Goal: Task Accomplishment & Management: Use online tool/utility

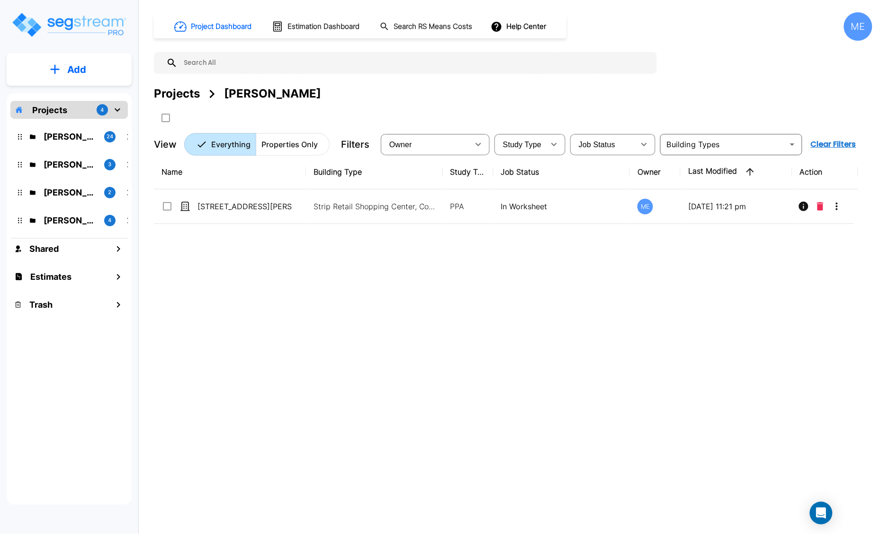
click at [69, 190] on p "M.E. Folder" at bounding box center [70, 192] width 53 height 13
click at [315, 29] on h1 "Estimation Dashboard" at bounding box center [323, 26] width 72 height 11
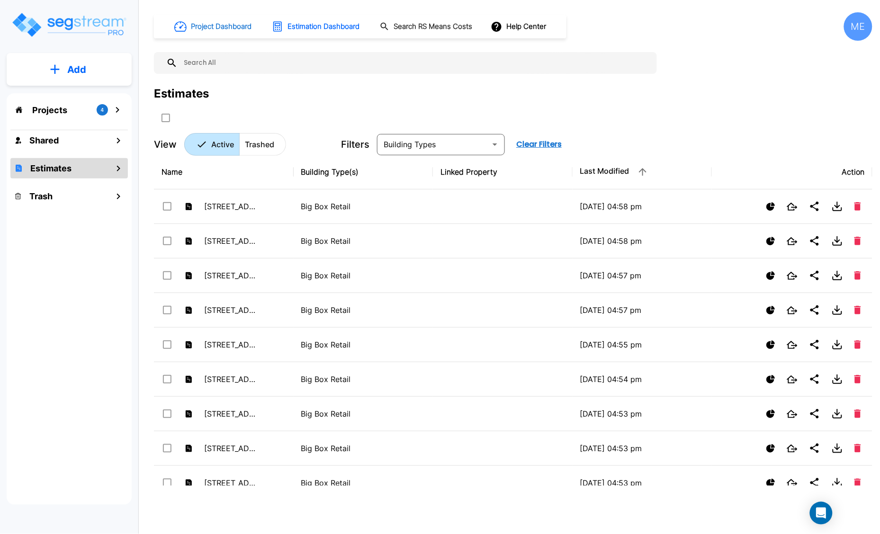
click at [237, 24] on h1 "Project Dashboard" at bounding box center [221, 26] width 61 height 11
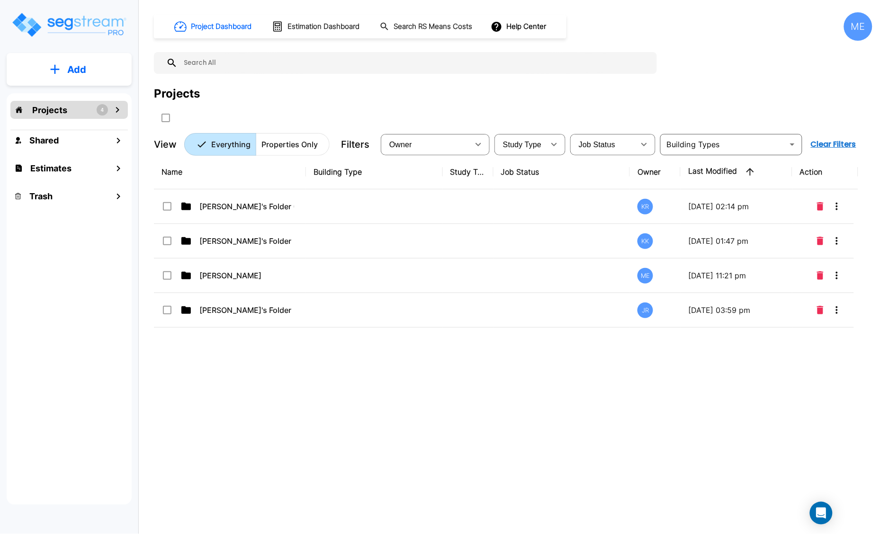
click at [115, 110] on icon "mailbox folders" at bounding box center [117, 109] width 11 height 11
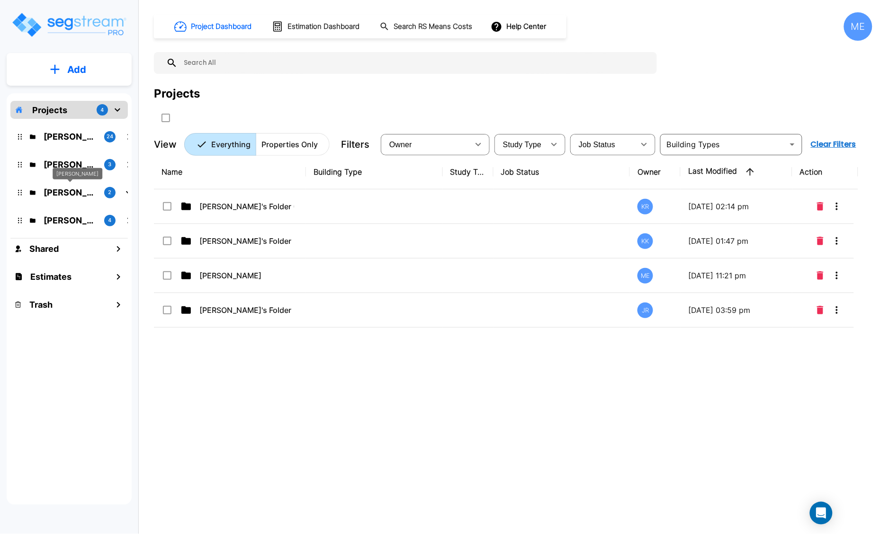
click at [64, 199] on div "[PERSON_NAME] 2" at bounding box center [76, 192] width 124 height 20
click at [63, 194] on p "[PERSON_NAME]" at bounding box center [70, 192] width 53 height 13
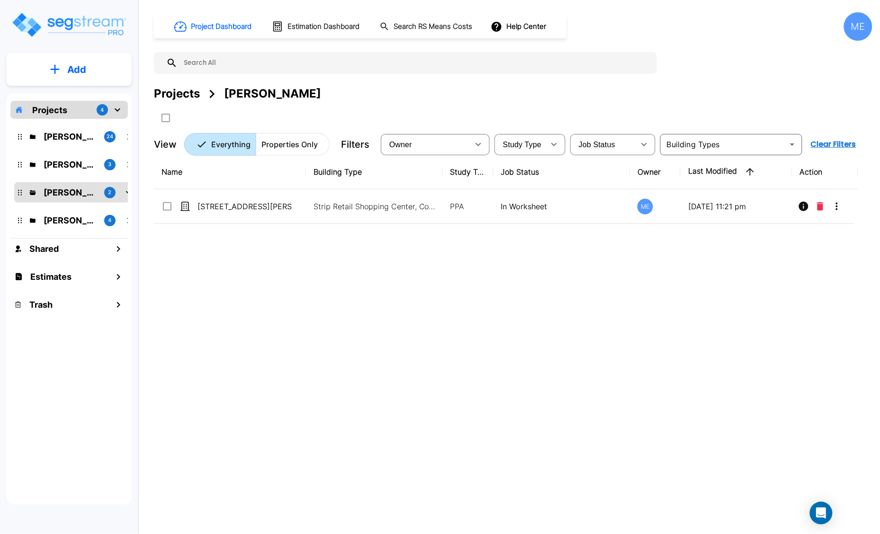
click at [18, 193] on icon "mailbox folders" at bounding box center [20, 193] width 4 height 6
click at [122, 279] on icon "mailbox folders" at bounding box center [118, 276] width 11 height 11
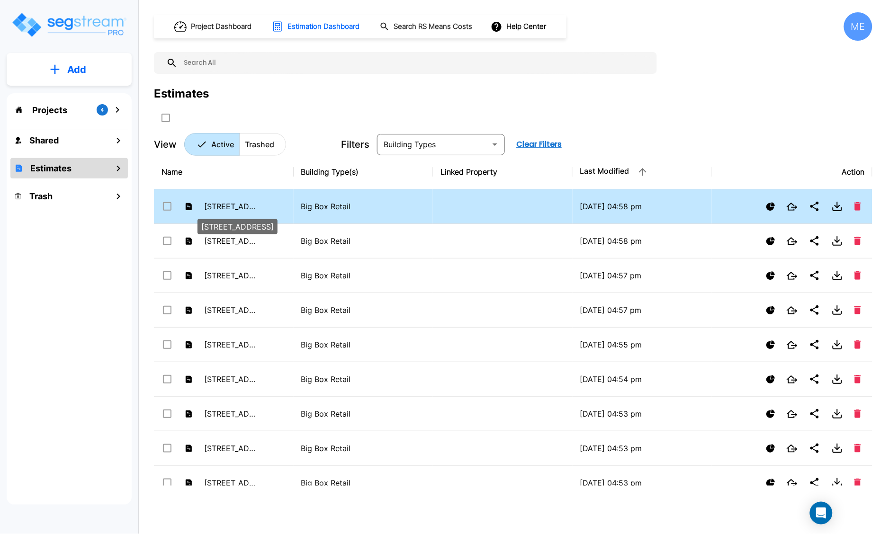
click at [218, 205] on p "[STREET_ADDRESS]" at bounding box center [230, 206] width 52 height 11
checkbox input "false"
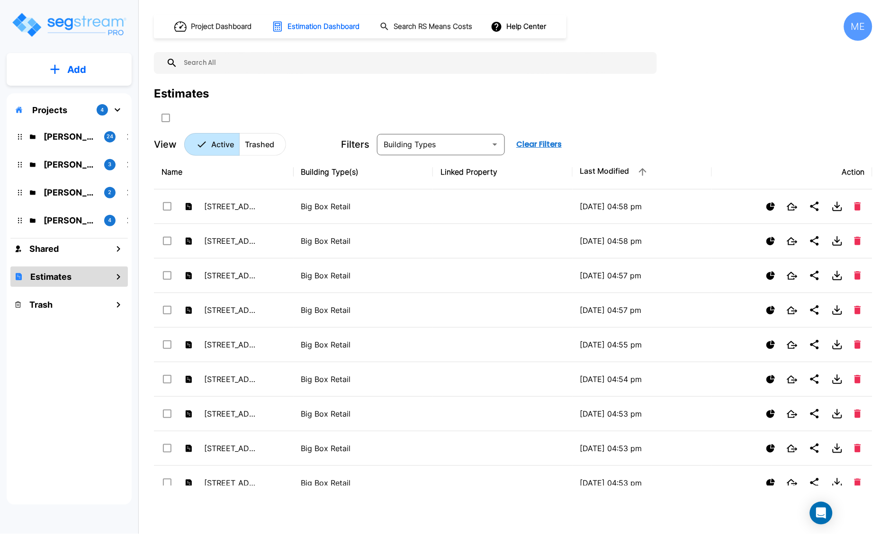
click at [47, 192] on p "[PERSON_NAME]" at bounding box center [70, 192] width 53 height 13
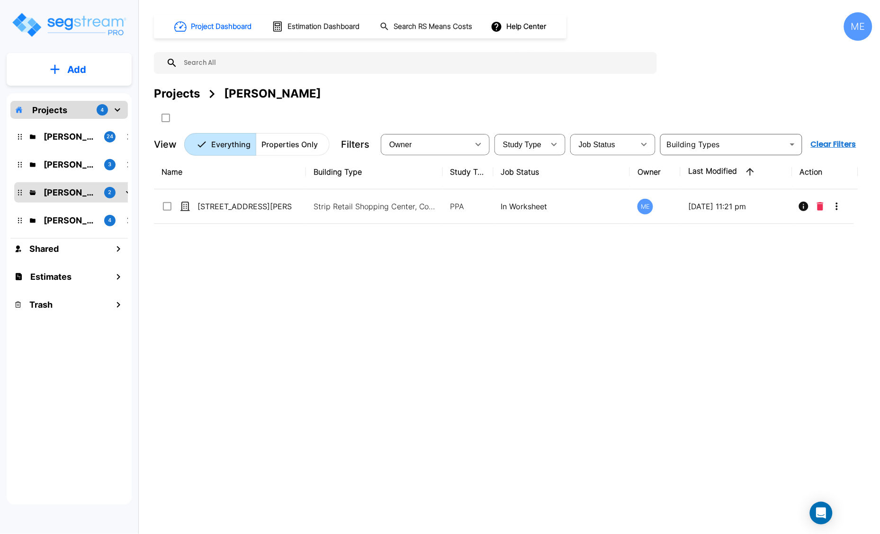
click at [126, 192] on icon "mailbox folders" at bounding box center [128, 192] width 11 height 11
click at [128, 192] on div "Projects 4 [PERSON_NAME]'s Folder (Finalized Reports) 24 [PERSON_NAME]'s Folder…" at bounding box center [69, 299] width 125 height 412
click at [126, 192] on icon "mailbox folders" at bounding box center [128, 192] width 11 height 11
click at [16, 192] on div "[PERSON_NAME] 2" at bounding box center [76, 192] width 124 height 20
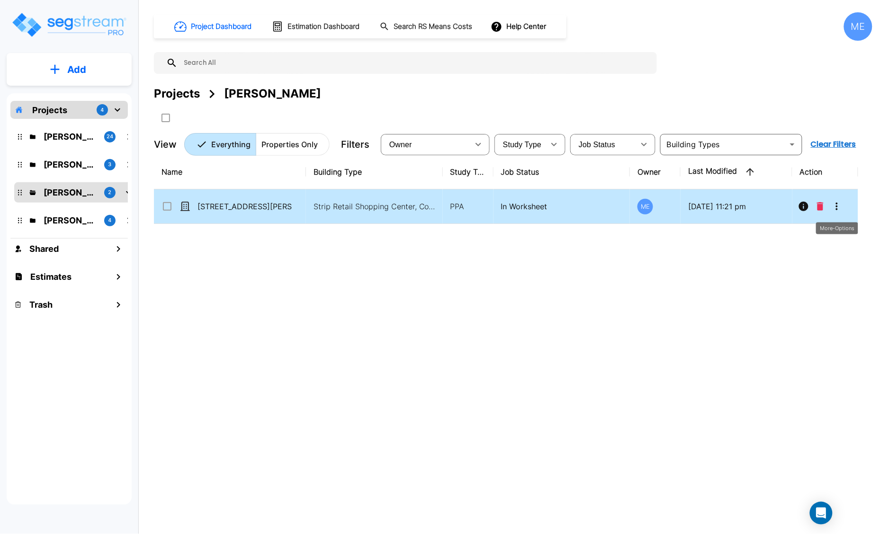
click at [837, 206] on icon "More-Options" at bounding box center [837, 207] width 2 height 8
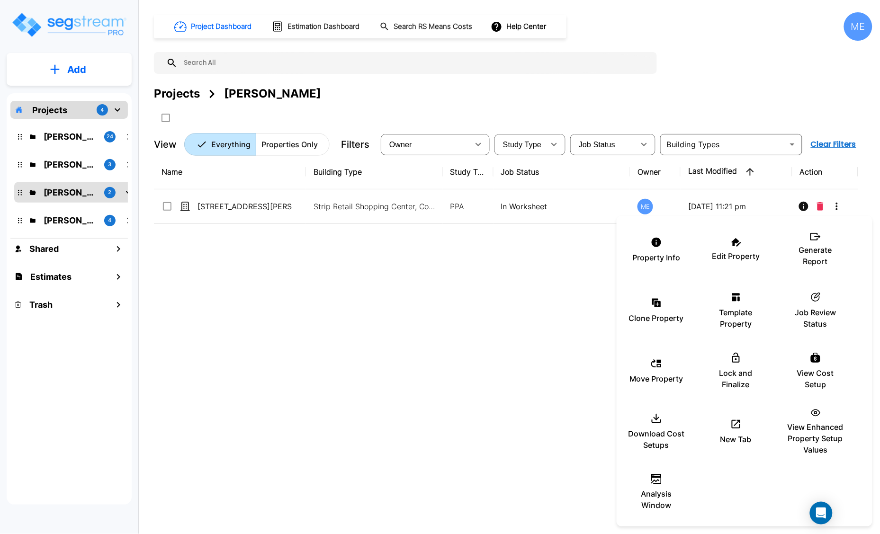
click at [468, 300] on div at bounding box center [440, 267] width 880 height 534
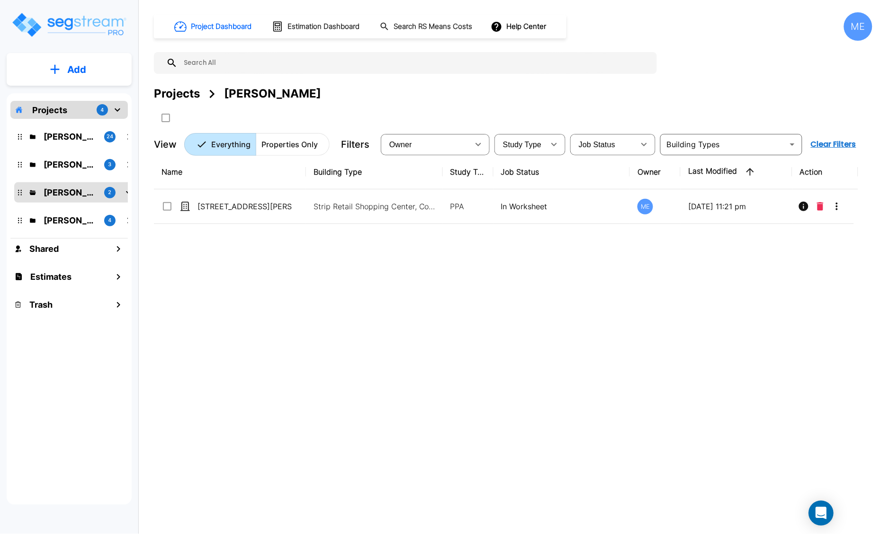
click at [814, 513] on div "Open Intercom Messenger" at bounding box center [821, 513] width 25 height 25
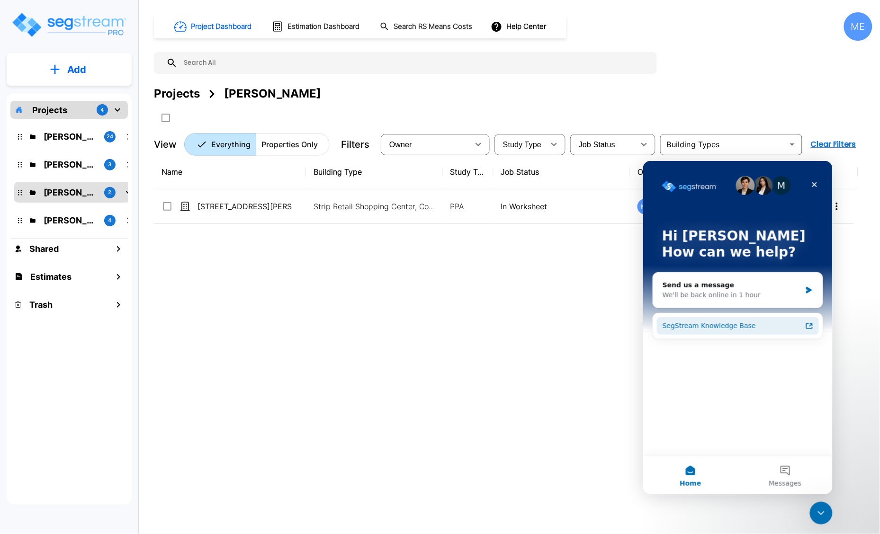
click at [711, 326] on div "SegStream Knowledge Base" at bounding box center [731, 326] width 139 height 10
click at [756, 289] on div "Send us a message" at bounding box center [731, 285] width 139 height 10
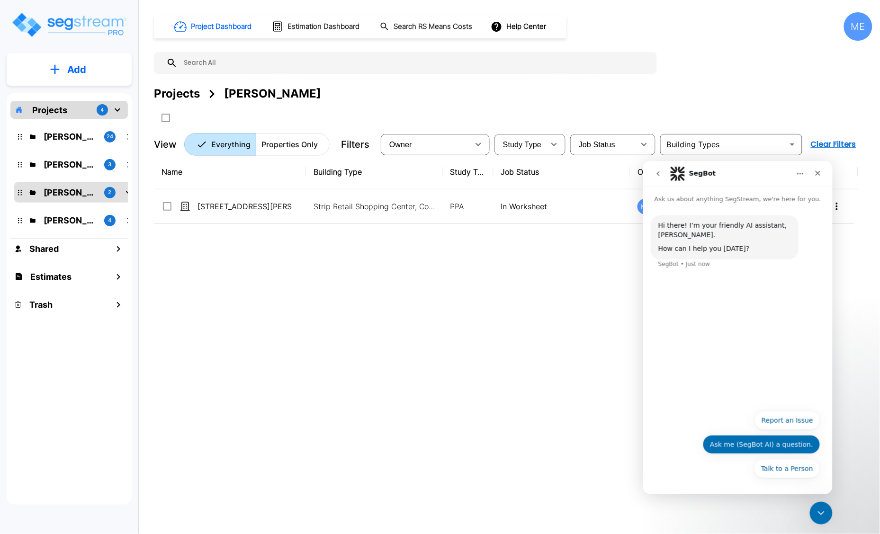
click at [790, 441] on button "Ask me (SegBot AI) a question." at bounding box center [760, 444] width 117 height 19
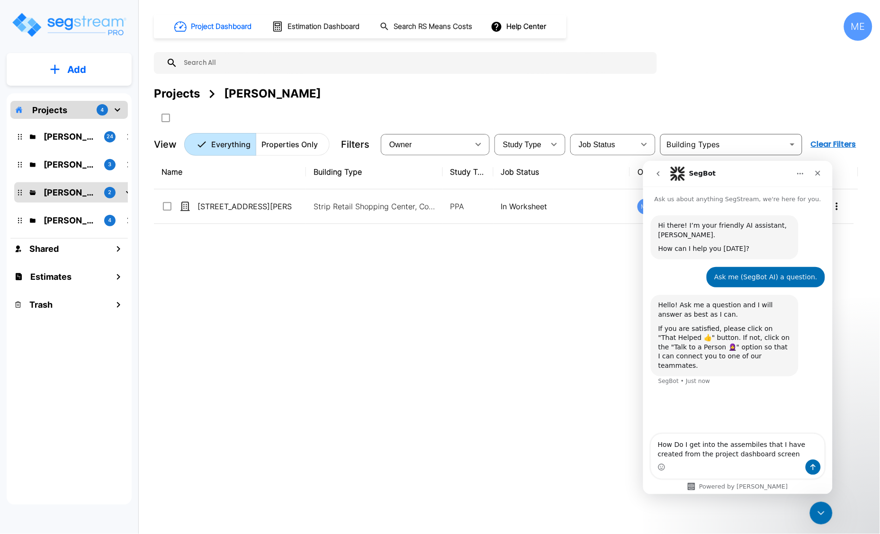
click at [738, 440] on textarea "How Do I get into the assembiles that I have created from the project dashboard…" at bounding box center [737, 447] width 173 height 26
type textarea "How Do I get into the assemblies that I have created from the project dashboard…"
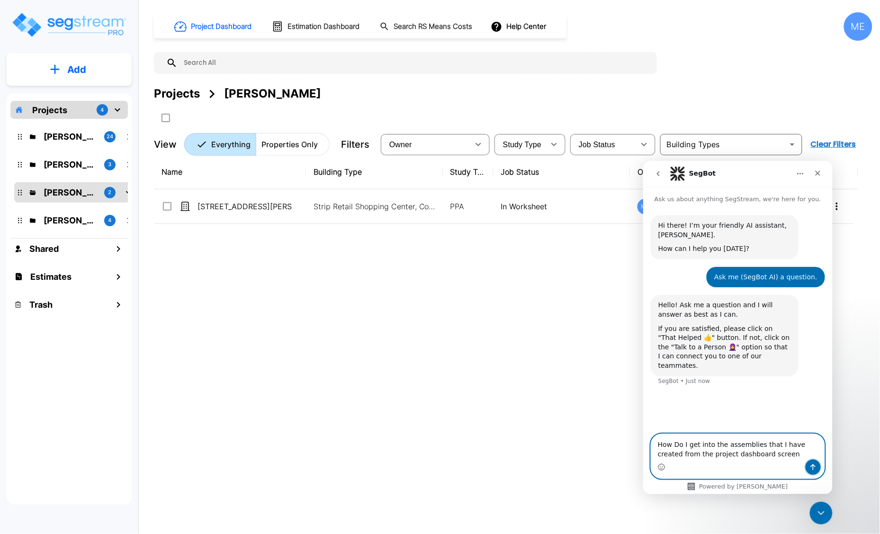
click at [815, 463] on icon "Send a message…" at bounding box center [813, 467] width 8 height 8
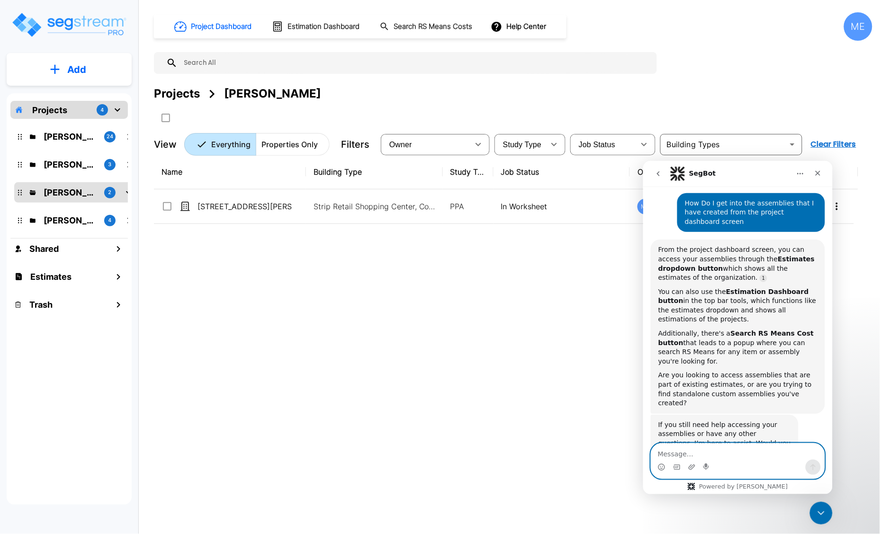
scroll to position [1, 0]
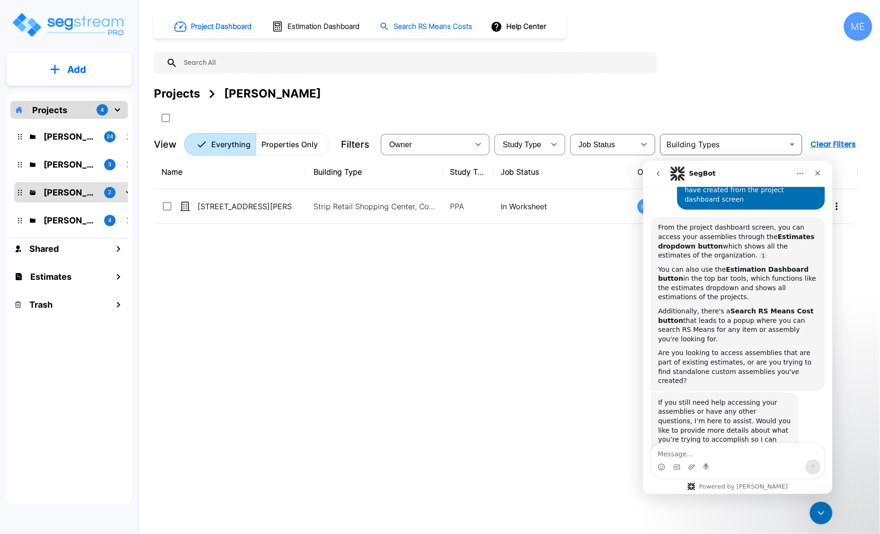
click at [427, 27] on h1 "Search RS Means Costs" at bounding box center [433, 26] width 79 height 11
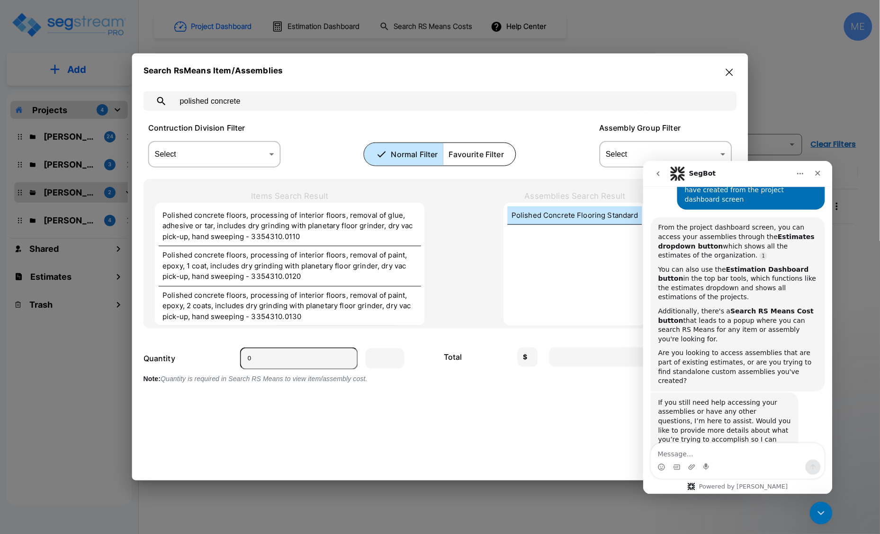
type input "polished concrete"
click at [592, 216] on p "Polished Concrete Flooring Standard" at bounding box center [574, 215] width 127 height 11
type input "SF"
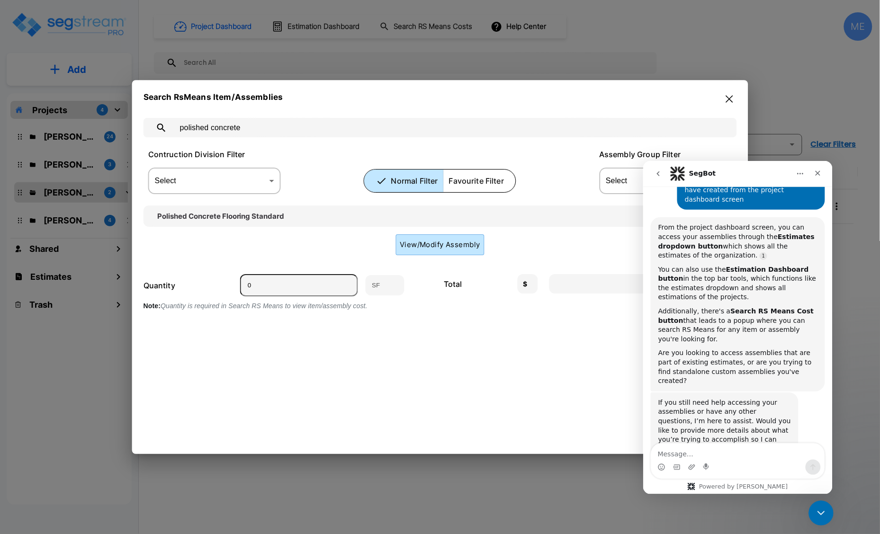
click at [816, 510] on icon "Close Intercom Messenger" at bounding box center [819, 512] width 7 height 4
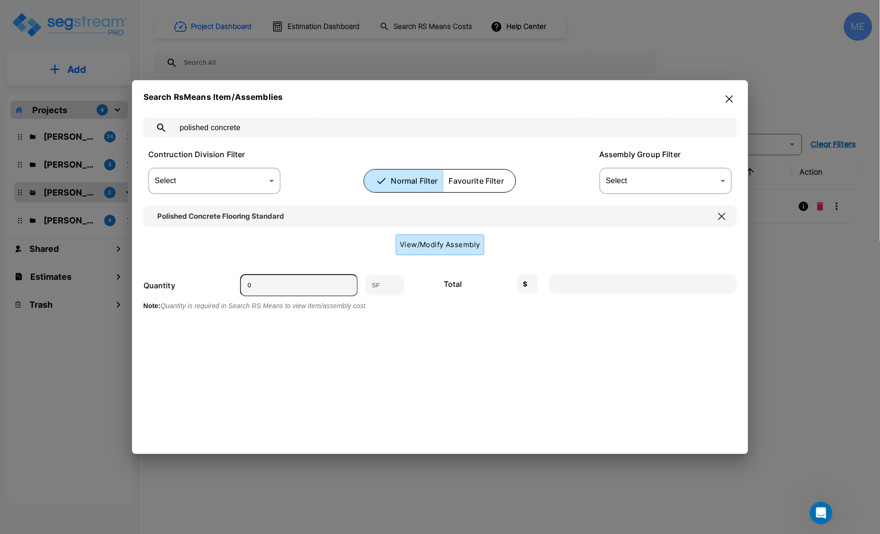
scroll to position [212, 0]
click at [458, 245] on button "View/Modify Assembly" at bounding box center [439, 244] width 89 height 21
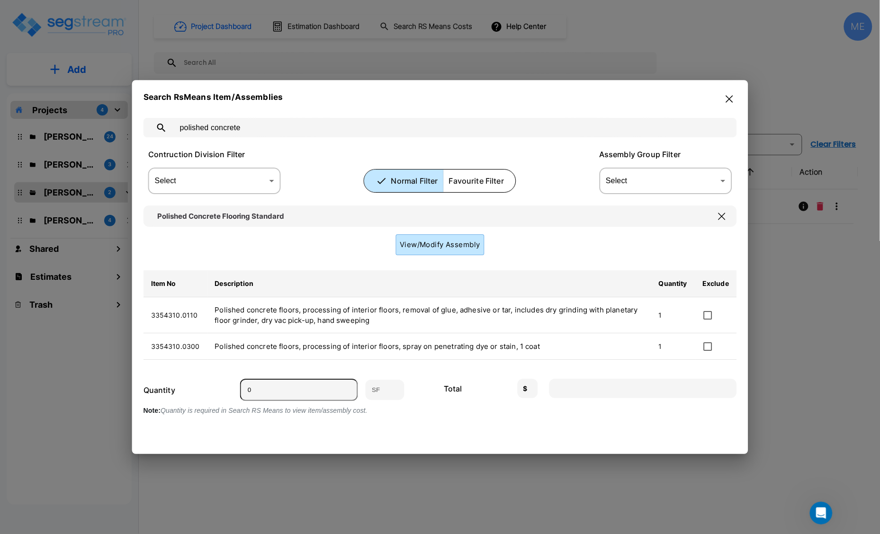
click at [725, 98] on button "button" at bounding box center [729, 98] width 15 height 15
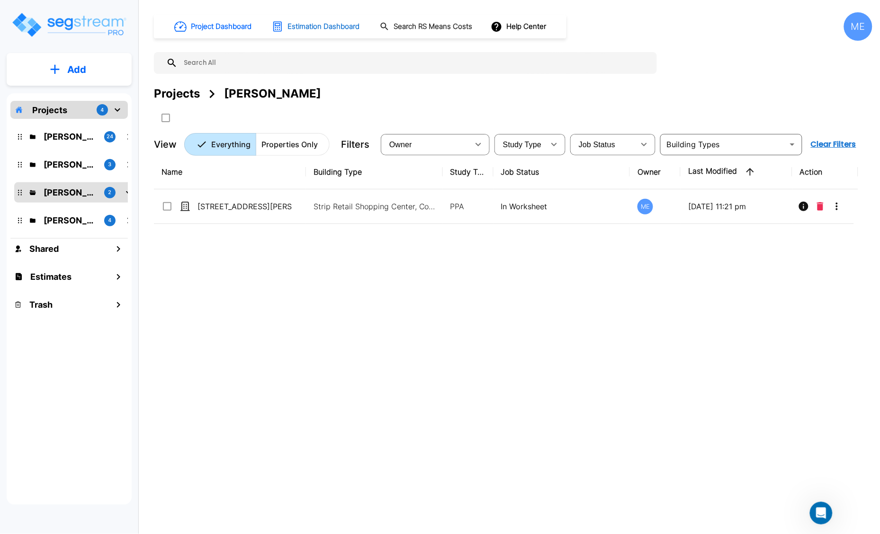
click at [349, 27] on h1 "Estimation Dashboard" at bounding box center [323, 26] width 72 height 11
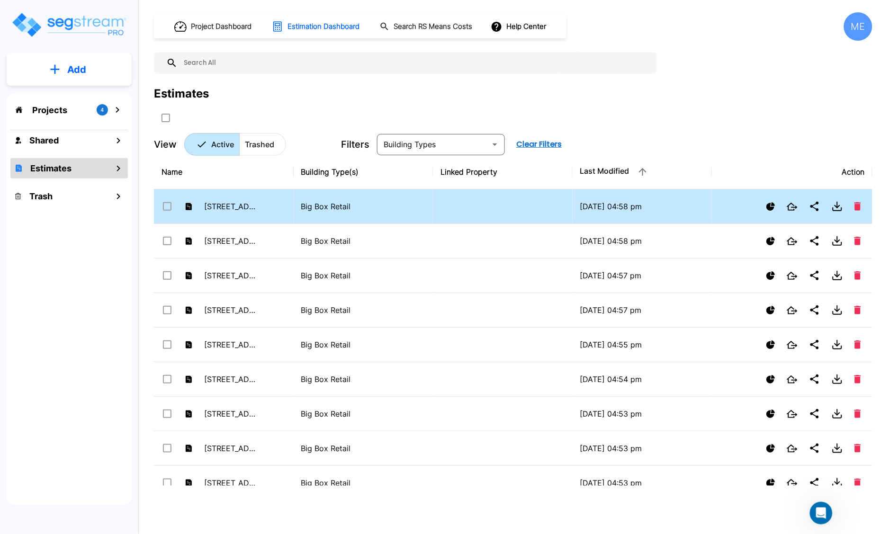
click at [249, 200] on div "200 Main Street" at bounding box center [208, 206] width 95 height 14
checkbox input "true"
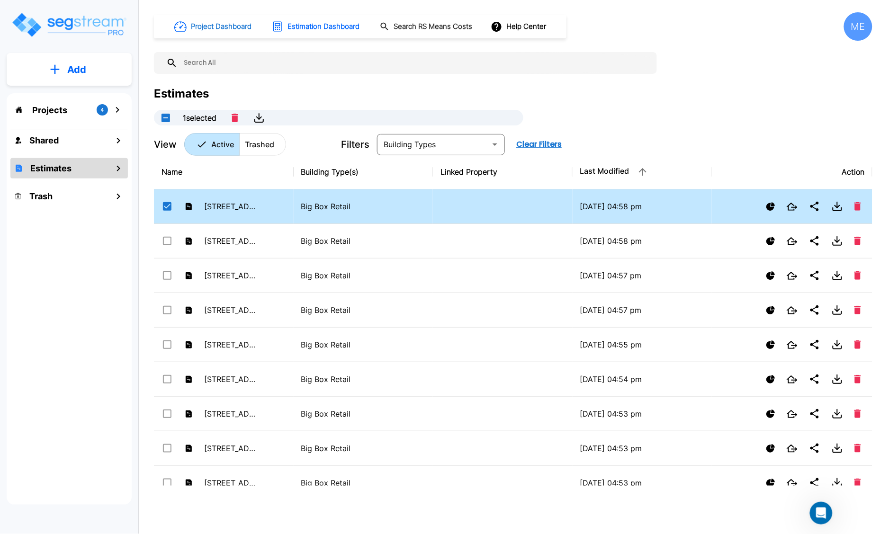
click at [229, 25] on h1 "Project Dashboard" at bounding box center [221, 26] width 61 height 11
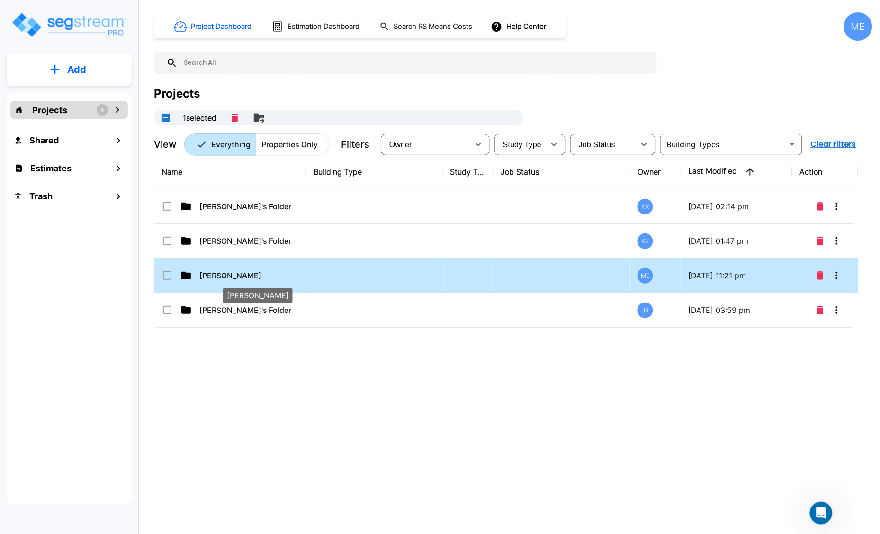
click at [239, 278] on p "M.E. Folder" at bounding box center [246, 275] width 95 height 11
click at [225, 275] on p "M.E. Folder" at bounding box center [246, 275] width 95 height 11
checkbox input "false"
click at [225, 275] on p "M.E. Folder" at bounding box center [246, 275] width 95 height 11
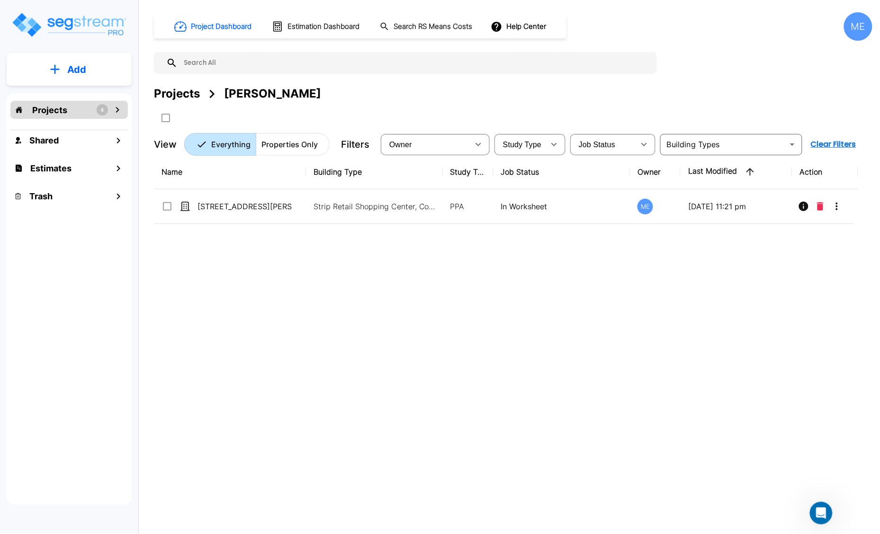
click at [119, 71] on button "Add" at bounding box center [69, 69] width 125 height 27
click at [84, 117] on p "Add Property" at bounding box center [75, 122] width 48 height 11
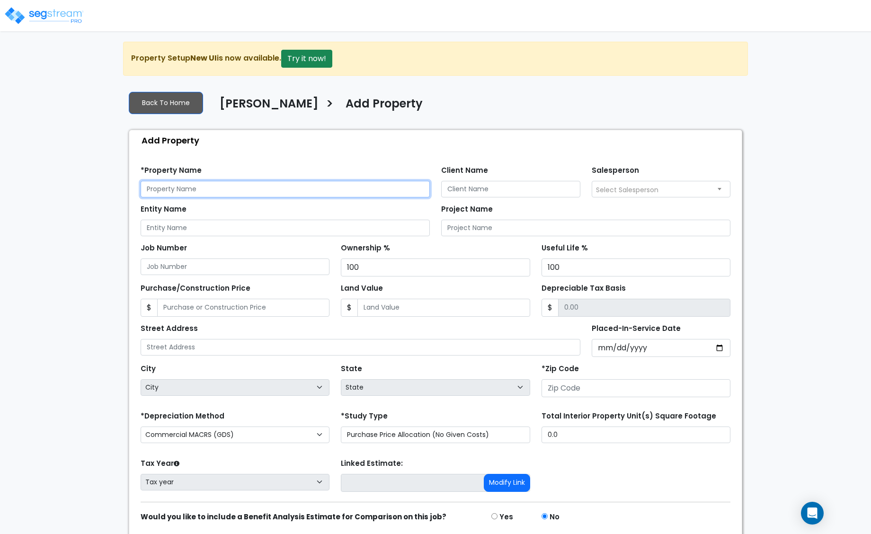
click at [193, 193] on input "text" at bounding box center [285, 189] width 289 height 17
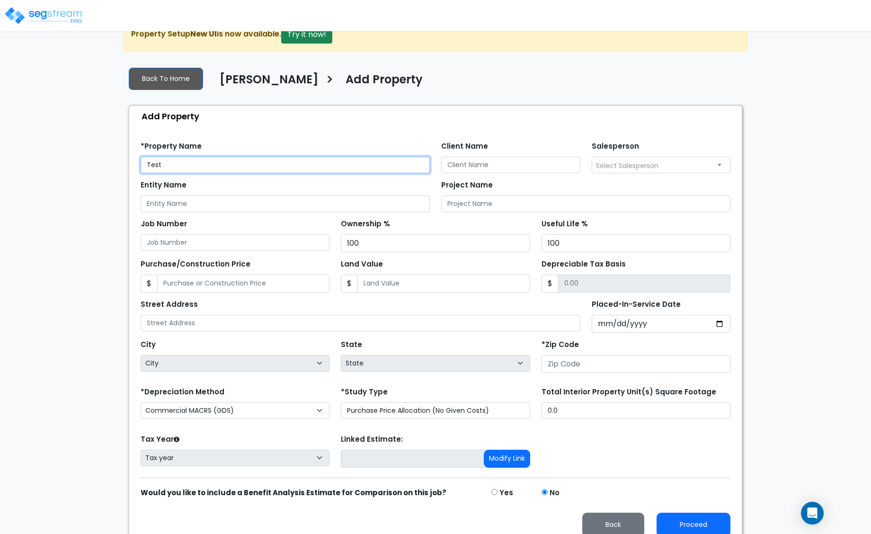
scroll to position [37, 0]
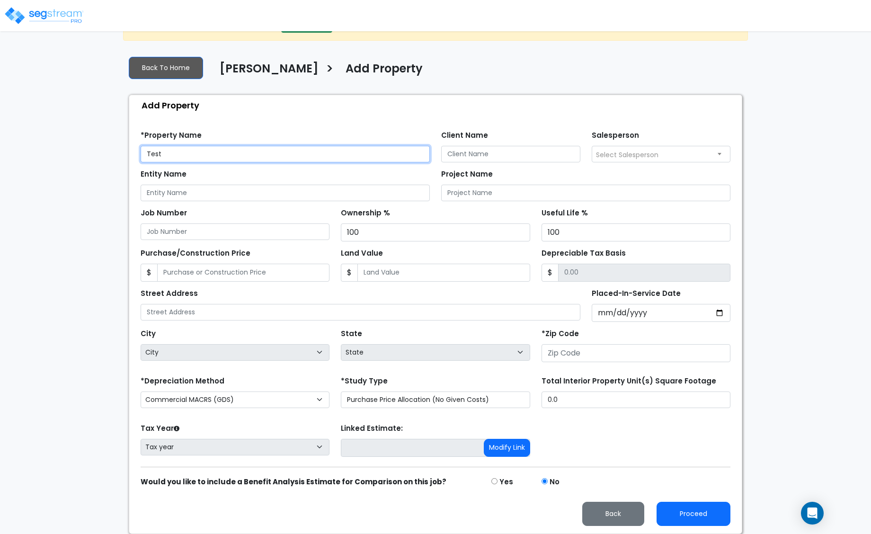
type input "Test"
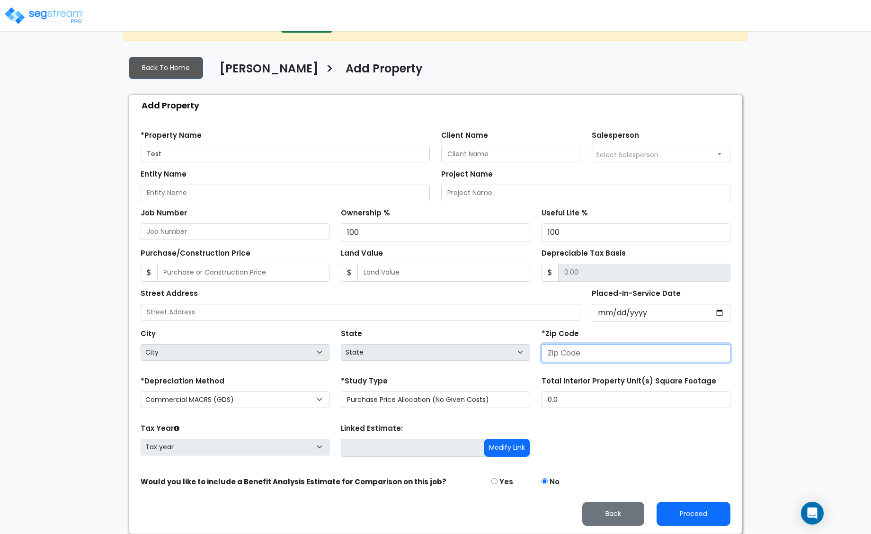
click at [572, 356] on input "number" at bounding box center [636, 353] width 189 height 18
type input "55"
select select "IA"
type input "550"
select select "MN"
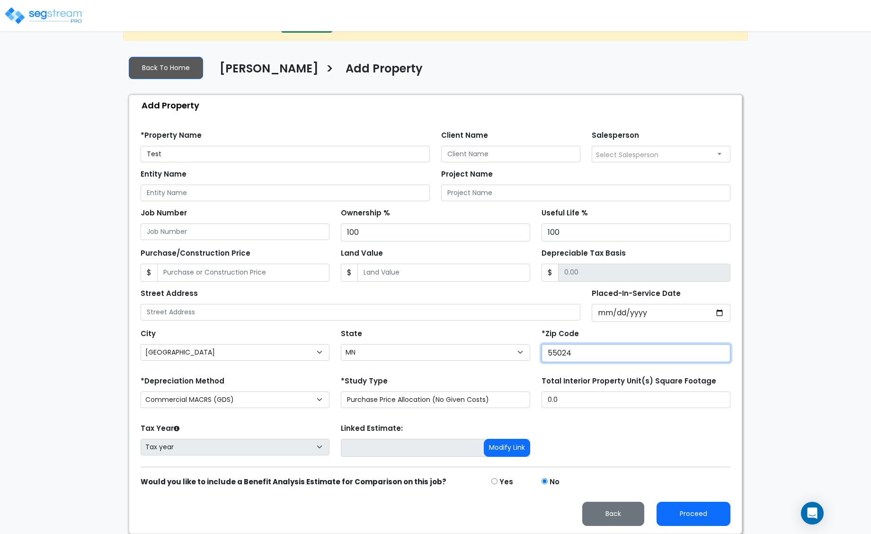
type input "55024"
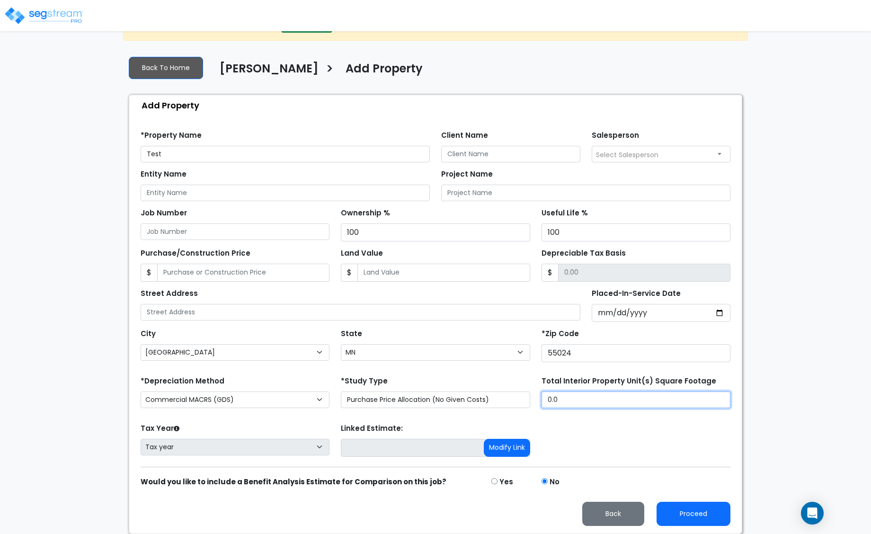
click at [526, 408] on div "*Depreciation Method Commercial MACRS (GDS) Residential Rental MACRS (GDS) Comm…" at bounding box center [435, 393] width 601 height 38
type input "100"
click at [685, 516] on button "Proceed" at bounding box center [694, 514] width 74 height 24
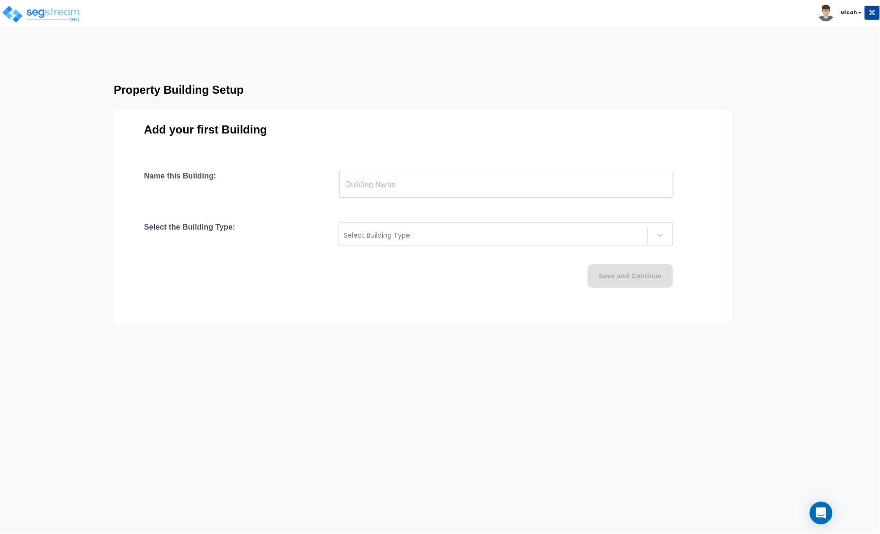
click at [401, 183] on input "text" at bounding box center [506, 184] width 334 height 27
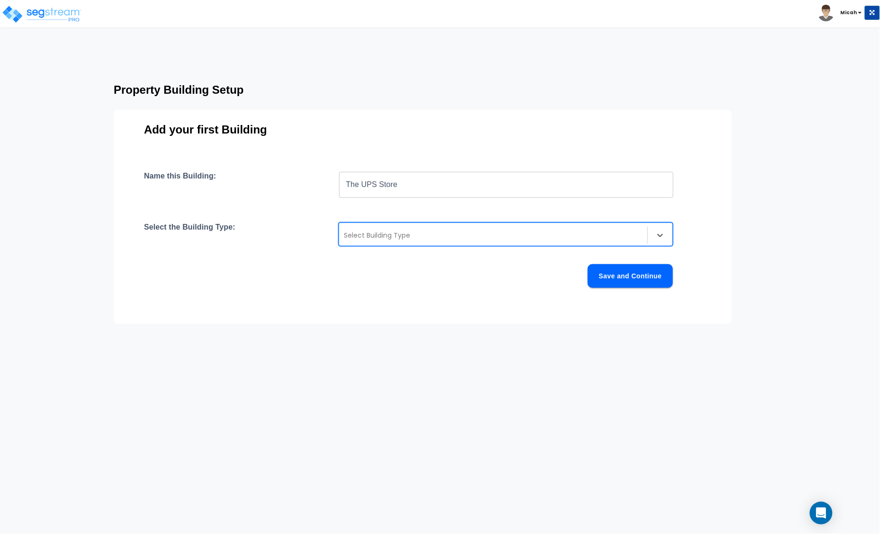
click at [446, 243] on div "Select Building Type" at bounding box center [506, 235] width 334 height 24
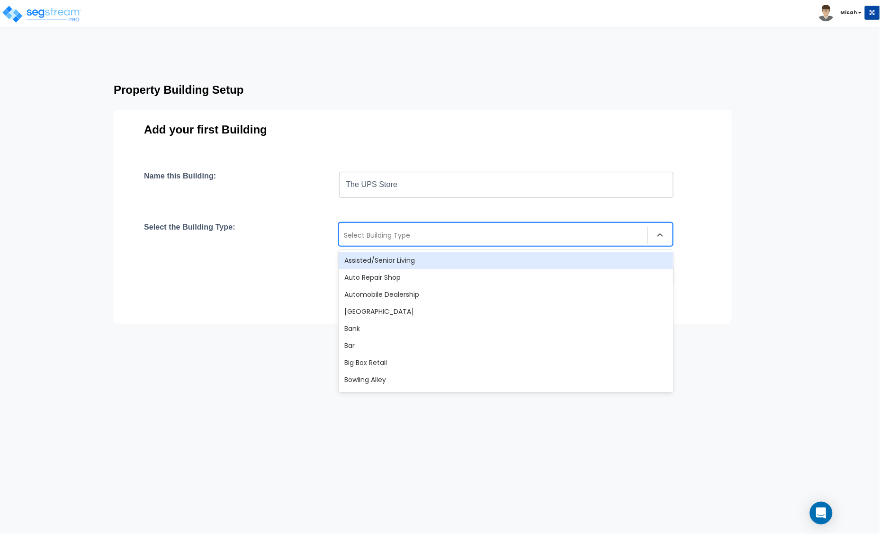
click at [410, 183] on input "The UPS Store" at bounding box center [506, 184] width 334 height 27
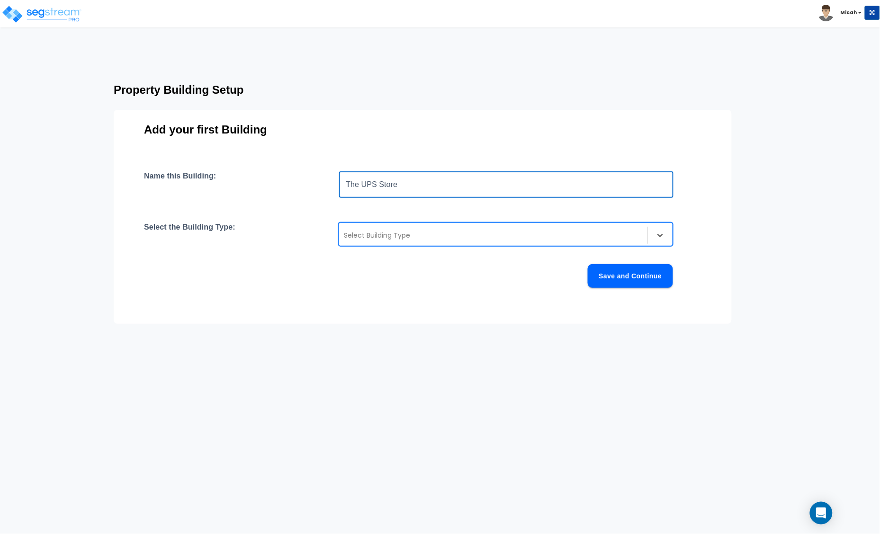
drag, startPoint x: 421, startPoint y: 183, endPoint x: 289, endPoint y: 199, distance: 133.0
click at [289, 199] on div "Name this Building: The UPS Store ​ Select the Building Type: Select Building T…" at bounding box center [422, 240] width 557 height 139
click at [368, 228] on div "Select Building Type" at bounding box center [493, 235] width 308 height 15
type input "Test"
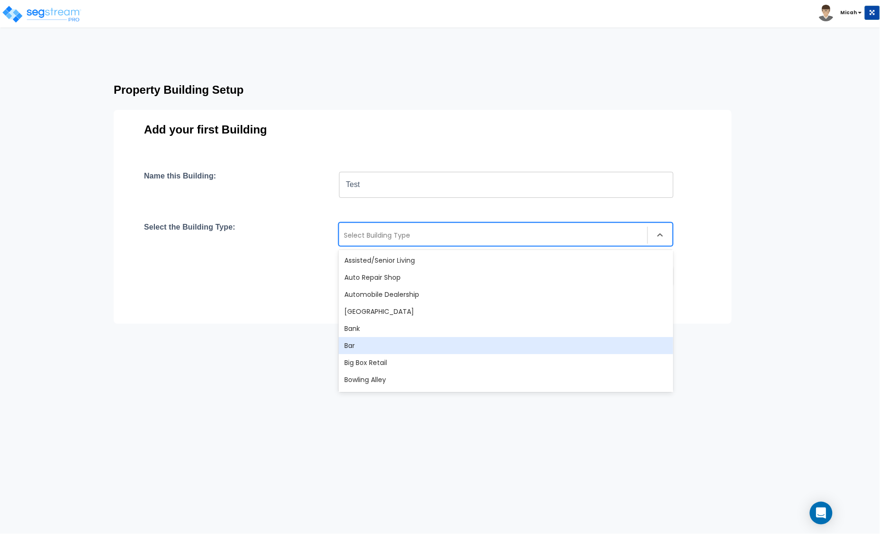
click at [512, 344] on div "Bar" at bounding box center [506, 345] width 334 height 17
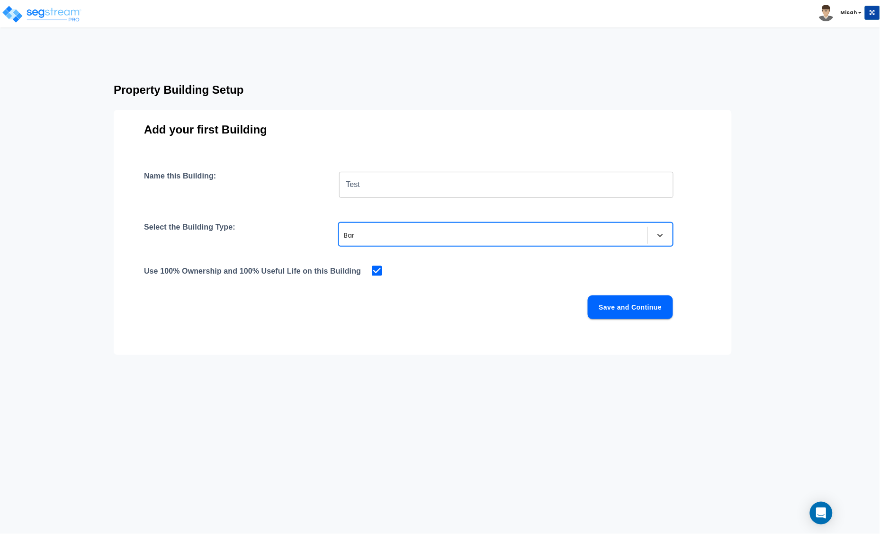
click at [635, 308] on button "Save and Continue" at bounding box center [630, 308] width 85 height 24
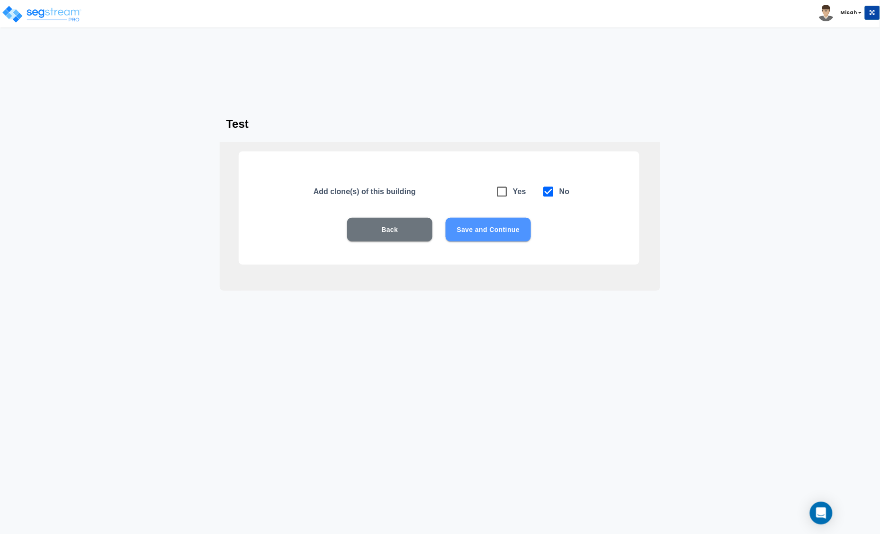
click at [483, 223] on button "Save and Continue" at bounding box center [488, 230] width 85 height 24
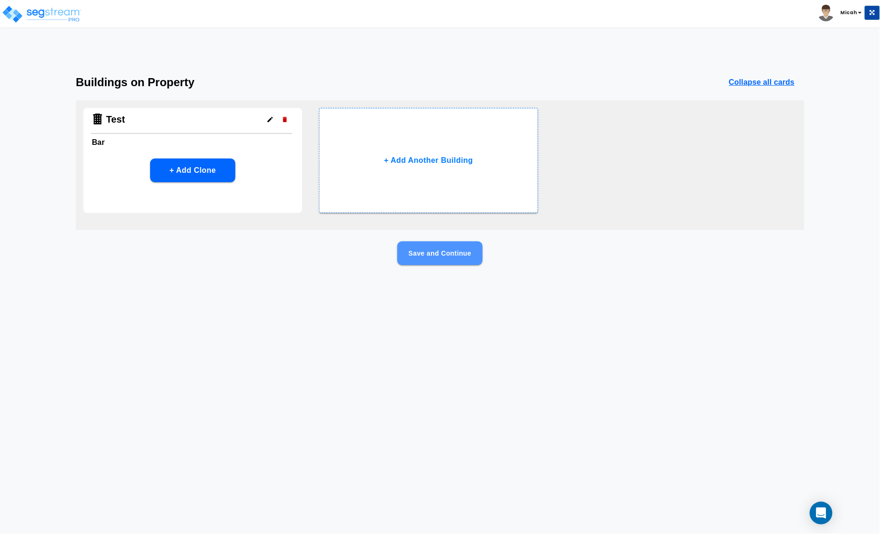
click at [458, 250] on button "Save and Continue" at bounding box center [439, 254] width 85 height 24
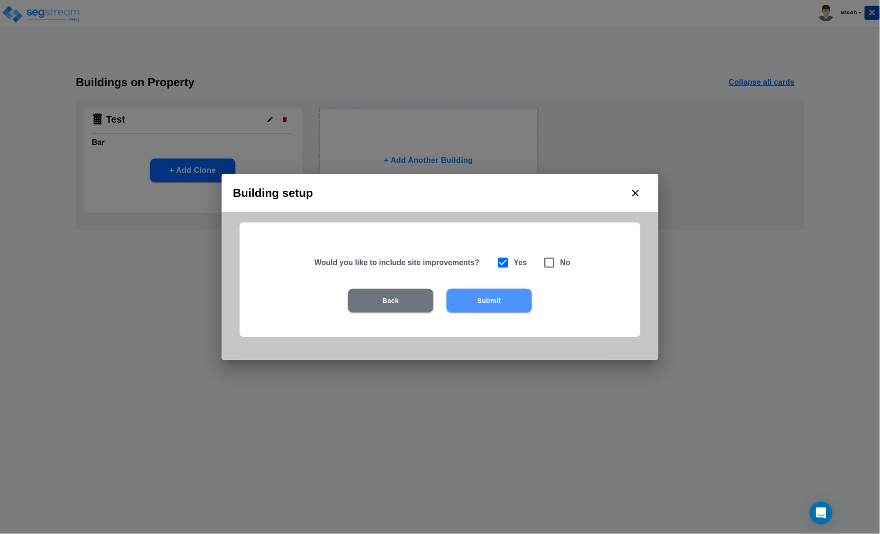
click at [469, 302] on button "Submit" at bounding box center [489, 301] width 85 height 24
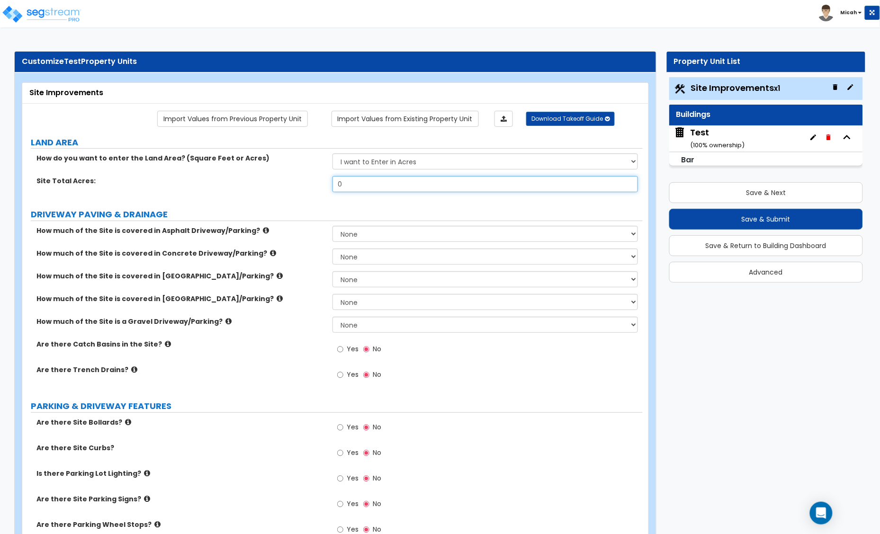
drag, startPoint x: 354, startPoint y: 189, endPoint x: 340, endPoint y: 191, distance: 14.3
click at [340, 191] on input "0" at bounding box center [484, 184] width 305 height 16
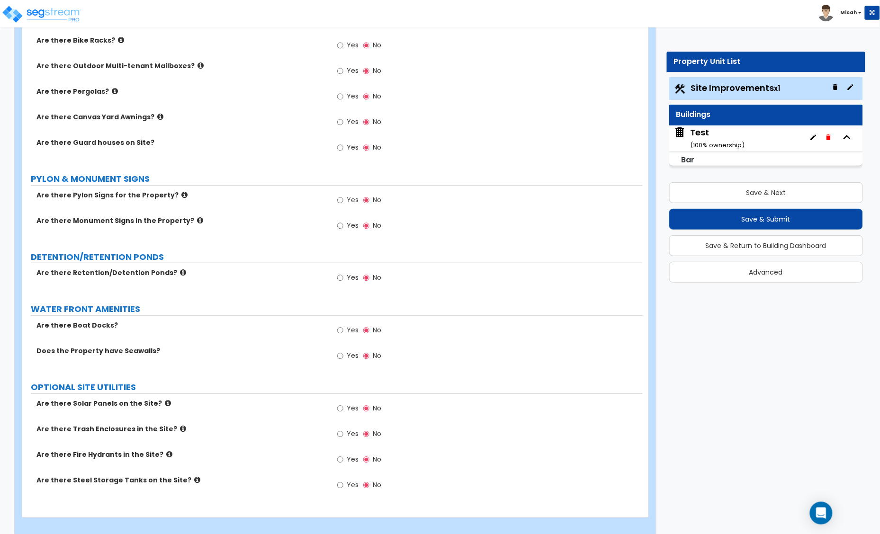
scroll to position [1217, 0]
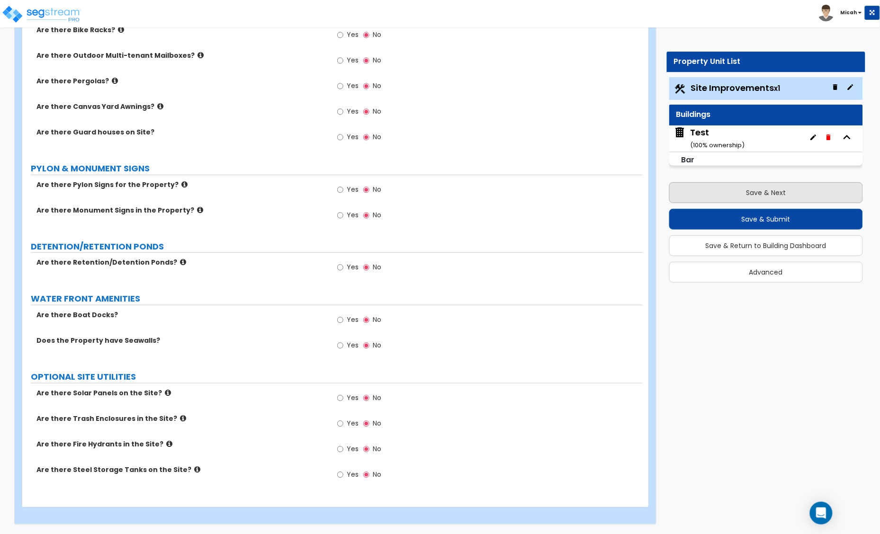
type input "1"
drag, startPoint x: 743, startPoint y: 182, endPoint x: 743, endPoint y: 188, distance: 5.2
click at [743, 185] on button "Save & Next" at bounding box center [766, 192] width 194 height 21
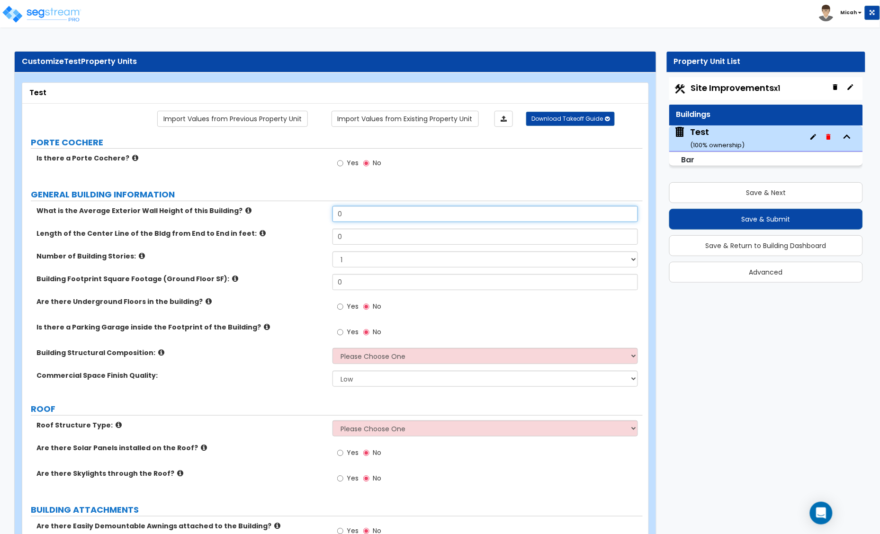
drag, startPoint x: 370, startPoint y: 216, endPoint x: 316, endPoint y: 216, distance: 53.5
click at [316, 216] on div "What is the Average Exterior Wall Height of this Building? 0" at bounding box center [332, 217] width 620 height 23
type input "10"
click at [328, 233] on div "Length of the Center Line of the Bldg from End to End in feet: 0" at bounding box center [332, 240] width 620 height 23
type input "100"
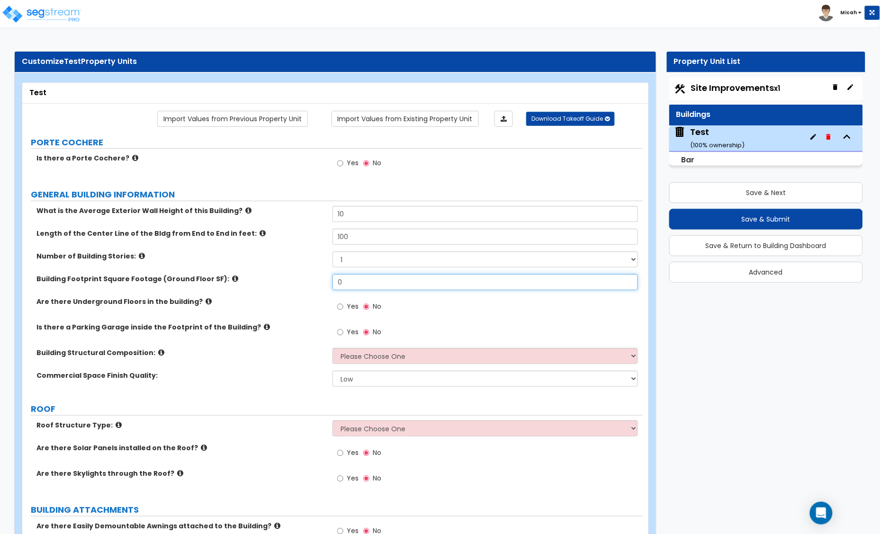
click at [302, 282] on div "Building Footprint Square Footage (Ground Floor SF): 0" at bounding box center [332, 285] width 620 height 23
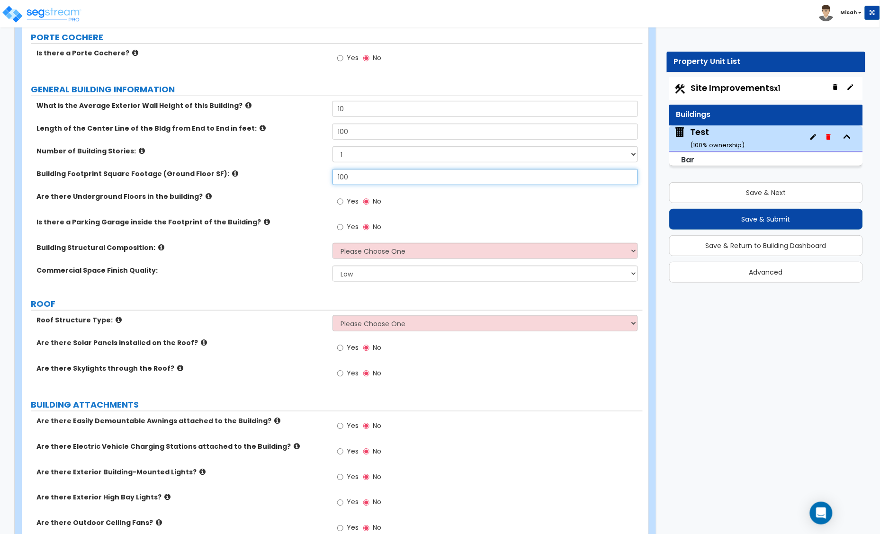
scroll to position [118, 0]
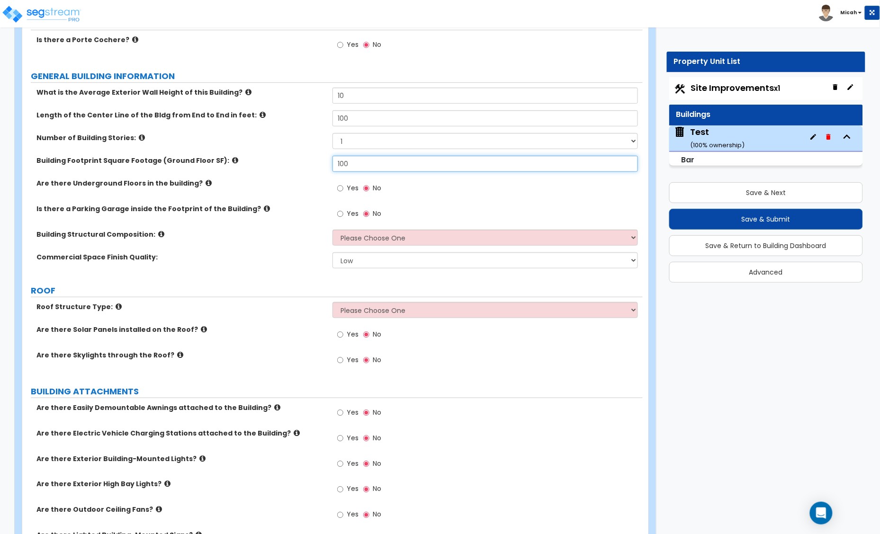
type input "100"
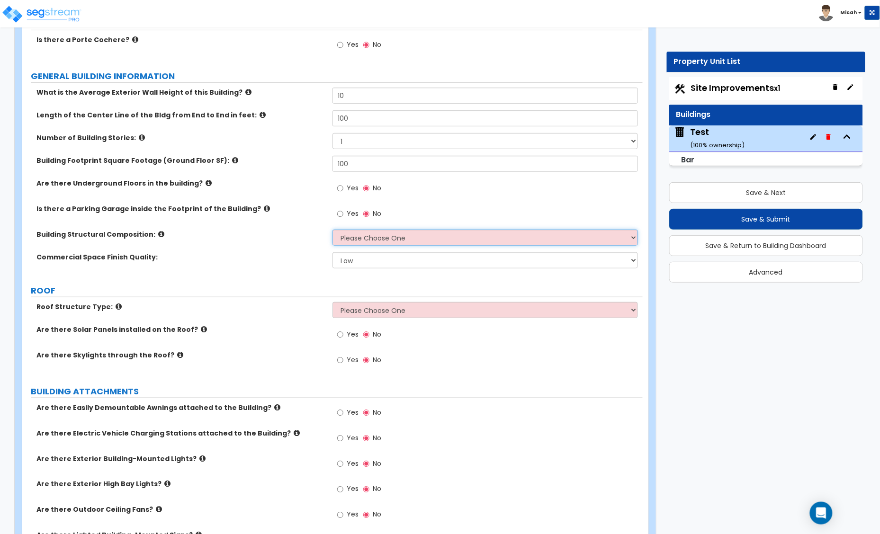
click at [346, 240] on select "Please Choose One Tilt-up Wall Construction Reinforced Concrete Structural Stee…" at bounding box center [484, 238] width 305 height 16
select select "7"
click at [332, 230] on select "Please Choose One Tilt-up Wall Construction Reinforced Concrete Structural Stee…" at bounding box center [484, 238] width 305 height 16
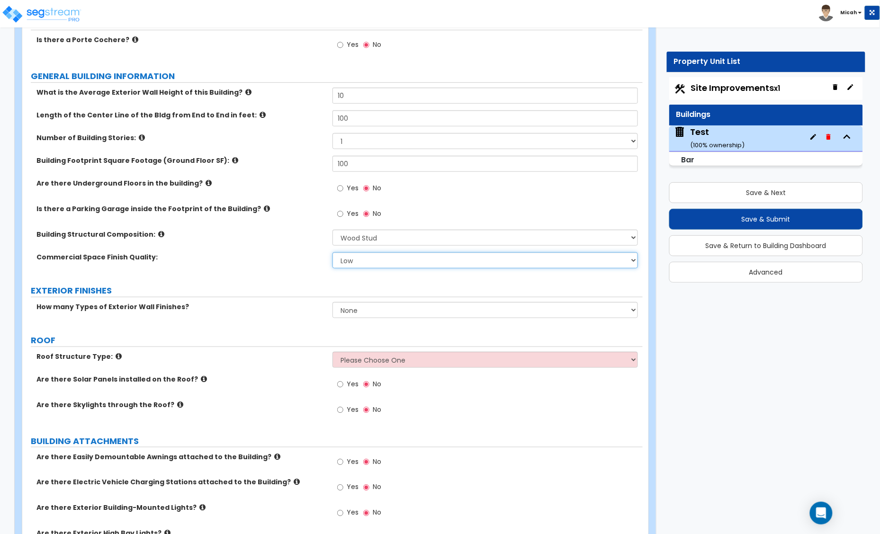
click at [365, 269] on select "Low Average High" at bounding box center [484, 260] width 305 height 16
select select "1"
click at [332, 253] on select "Low Average High" at bounding box center [484, 260] width 305 height 16
click at [370, 370] on div "Roof Structure Type: Please Choose One Gable Roof Flat Roof Hybrid Gable & Flat…" at bounding box center [332, 363] width 620 height 23
click at [372, 360] on select "Please Choose One Gable Roof Flat Roof Hybrid Gable & Flat Roof" at bounding box center [484, 360] width 305 height 16
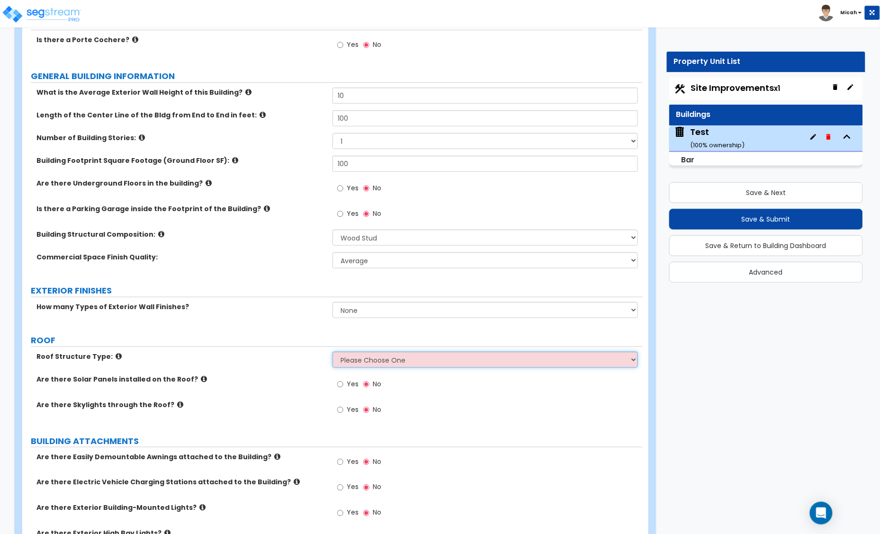
select select "2"
click at [332, 352] on select "Please Choose One Gable Roof Flat Roof Hybrid Gable & Flat Roof" at bounding box center [484, 360] width 305 height 16
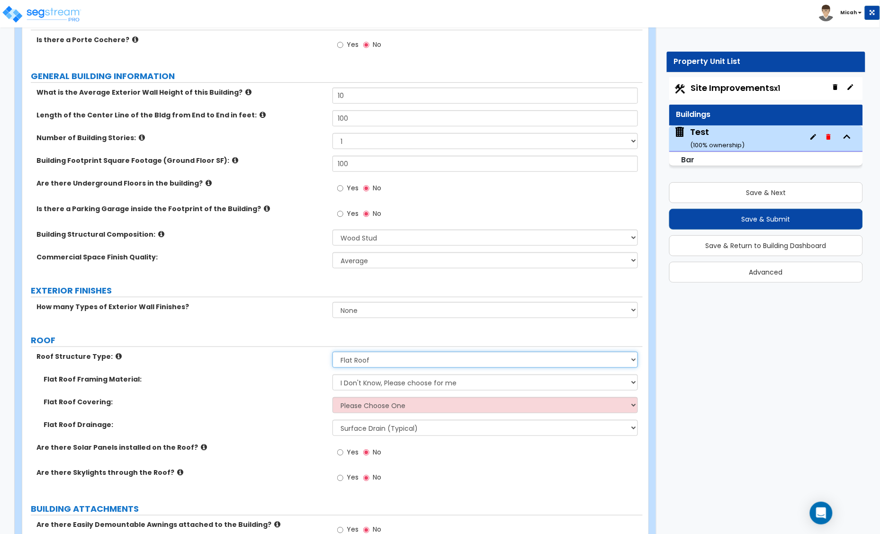
scroll to position [178, 0]
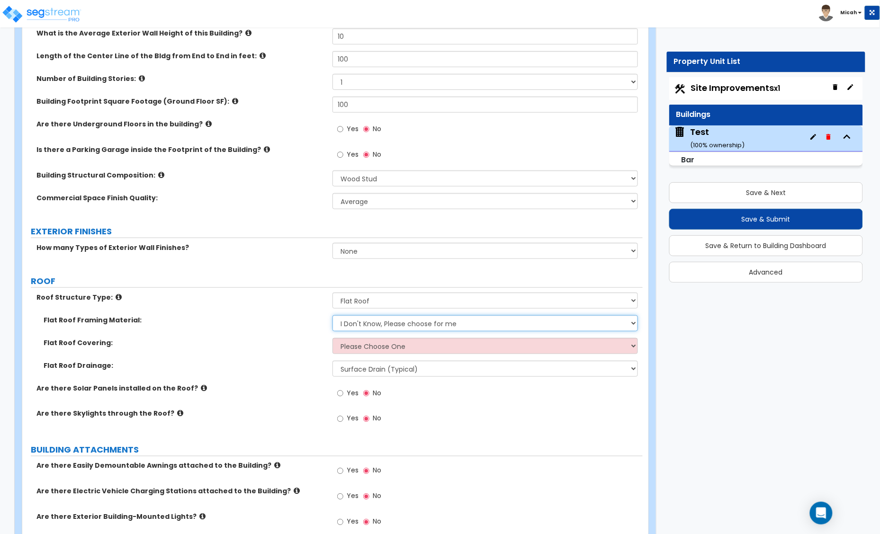
click at [398, 325] on select "I Don't Know, Please choose for me Metal Wood" at bounding box center [484, 323] width 305 height 16
select select "2"
click at [332, 316] on select "I Don't Know, Please choose for me Metal Wood" at bounding box center [484, 323] width 305 height 16
click at [396, 354] on select "Please Choose One Rolled Asphalt PVC Membrane Plastic (EPDM) Membrane Asphalt F…" at bounding box center [484, 346] width 305 height 16
select select "3"
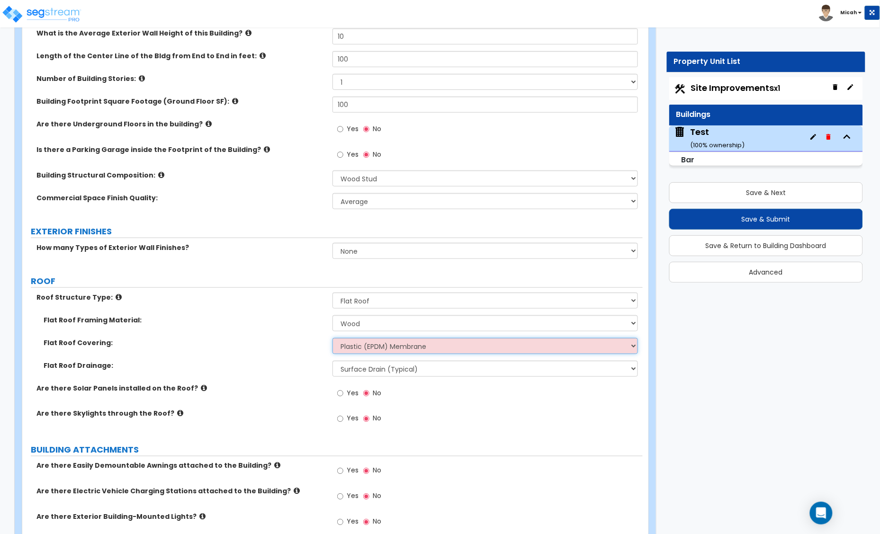
click at [332, 339] on select "Please Choose One Rolled Asphalt PVC Membrane Plastic (EPDM) Membrane Asphalt F…" at bounding box center [484, 346] width 305 height 16
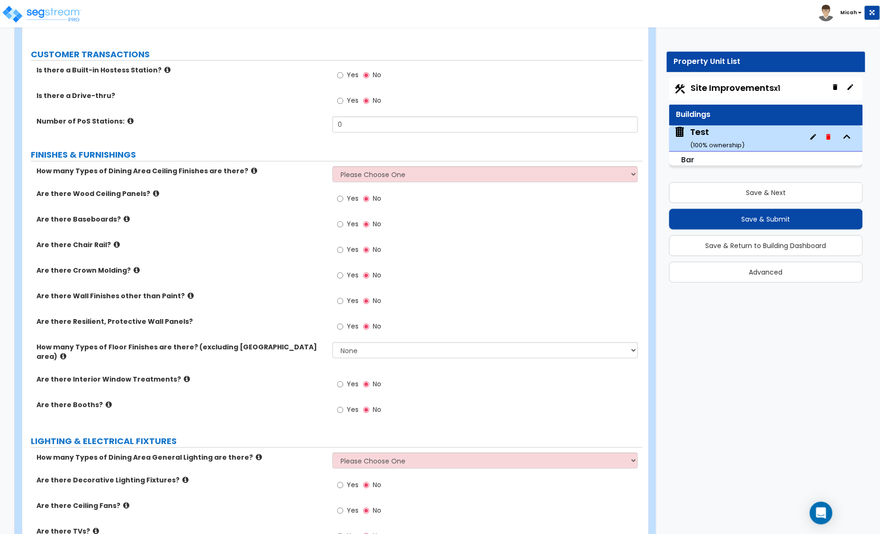
scroll to position [1066, 0]
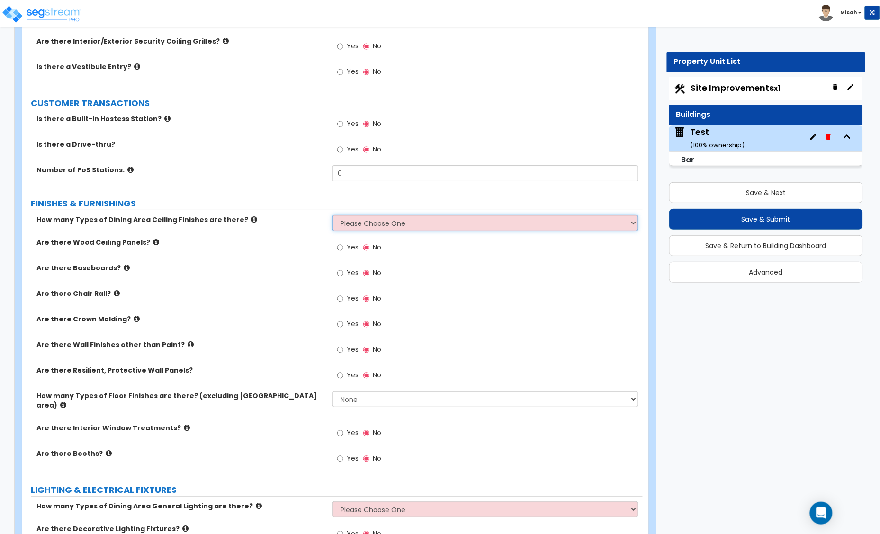
click at [394, 226] on select "Please Choose One 1 2 3" at bounding box center [484, 223] width 305 height 16
select select "1"
click at [332, 216] on select "Please Choose One 1 2 3" at bounding box center [484, 223] width 305 height 16
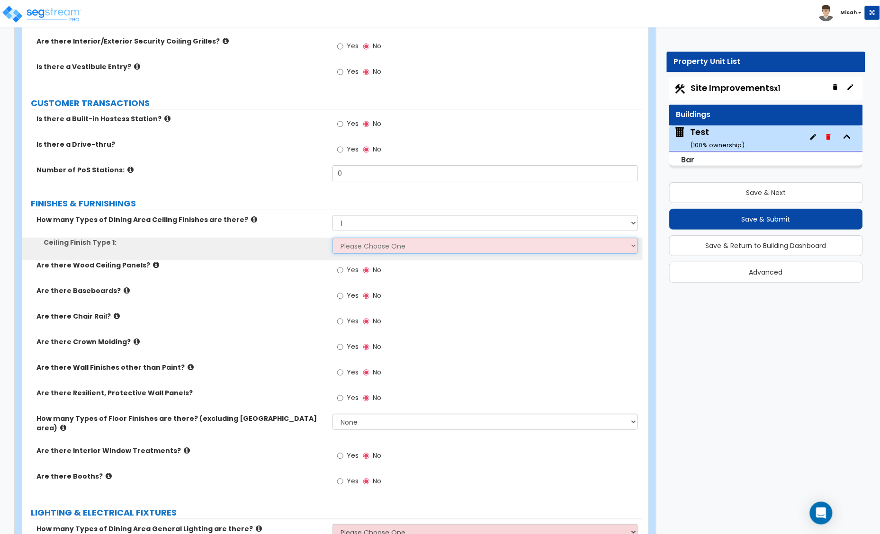
click at [375, 250] on select "Please Choose One Drywall Ceiling Open Ceiling Drop Ceiling" at bounding box center [484, 246] width 305 height 16
select select "1"
click at [332, 239] on select "Please Choose One Drywall Ceiling Open Ceiling Drop Ceiling" at bounding box center [484, 246] width 305 height 16
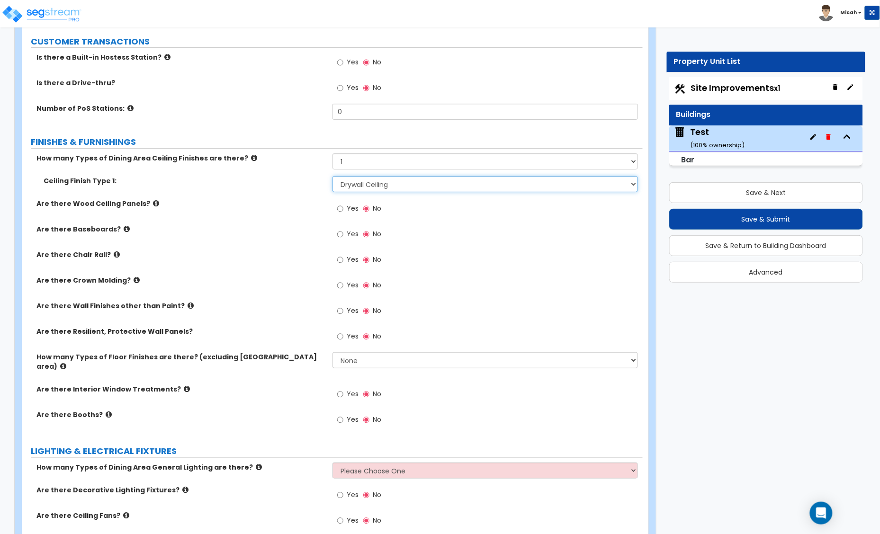
scroll to position [1302, 0]
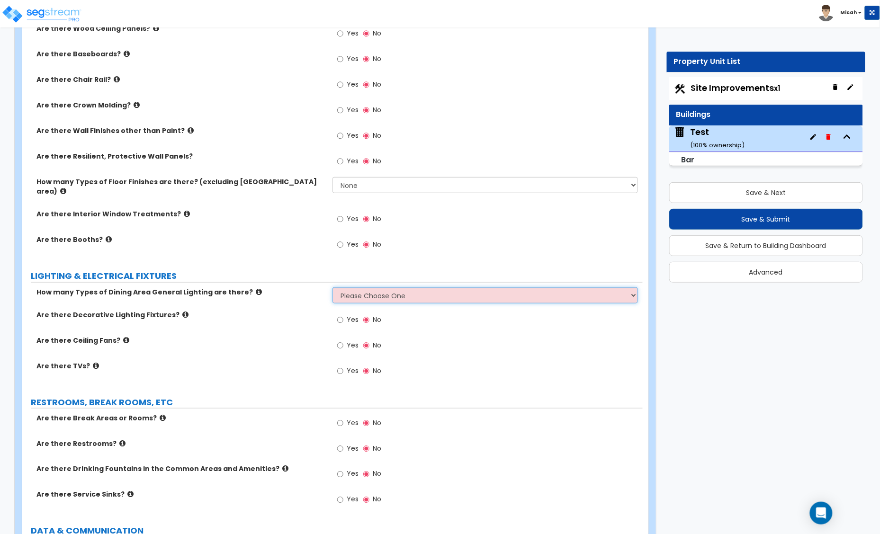
click at [412, 287] on select "Please Choose One 1 2 3" at bounding box center [484, 295] width 305 height 16
select select "1"
click at [332, 287] on select "Please Choose One 1 2 3" at bounding box center [484, 295] width 305 height 16
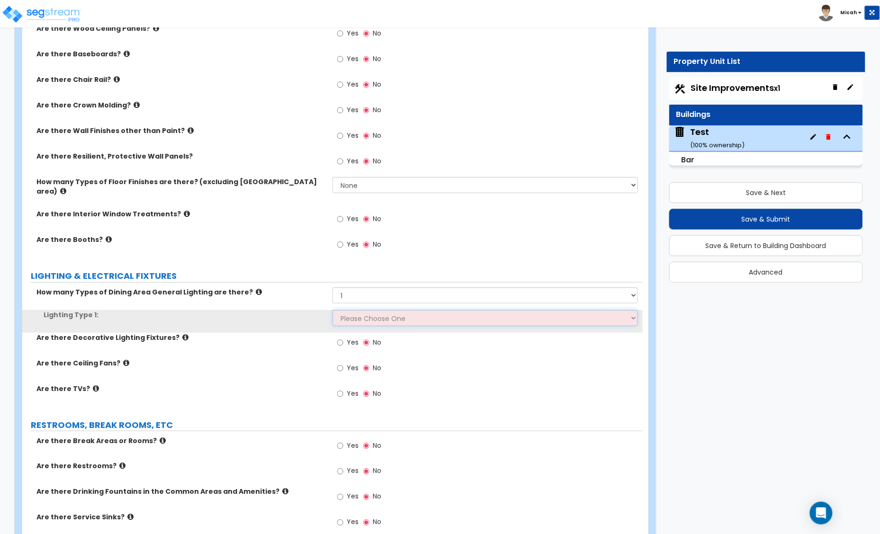
click at [400, 311] on select "Please Choose One LED Surface-Mounted LED Recessed Fluorescent Surface-Mounted …" at bounding box center [484, 318] width 305 height 16
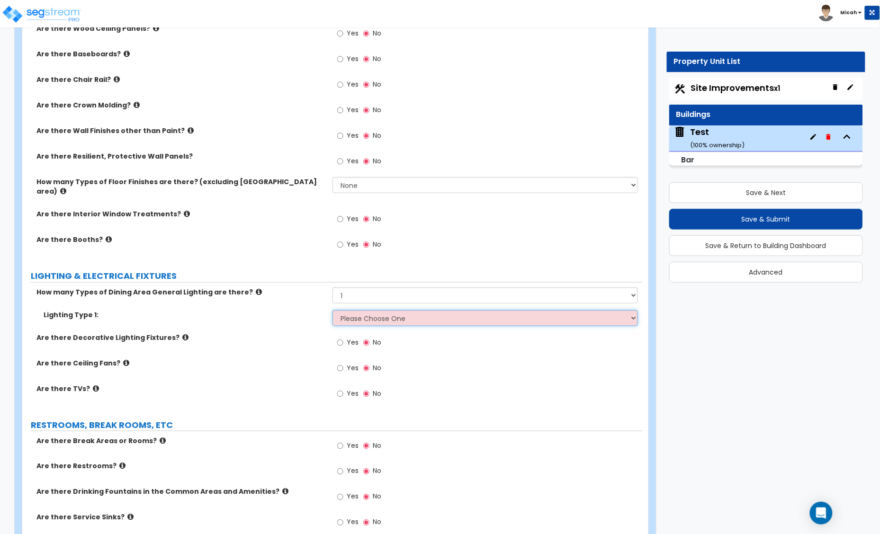
select select "3"
click at [332, 310] on select "Please Choose One LED Surface-Mounted LED Recessed Fluorescent Surface-Mounted …" at bounding box center [484, 318] width 305 height 16
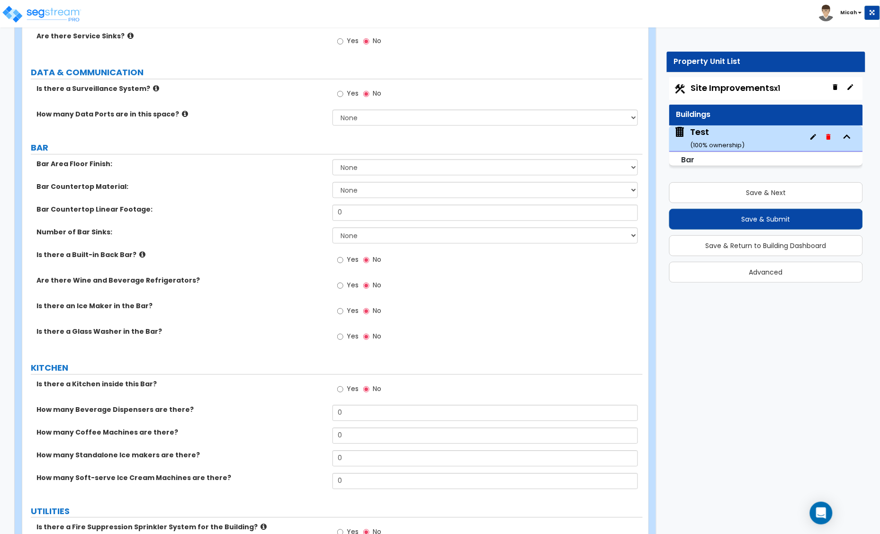
scroll to position [1958, 0]
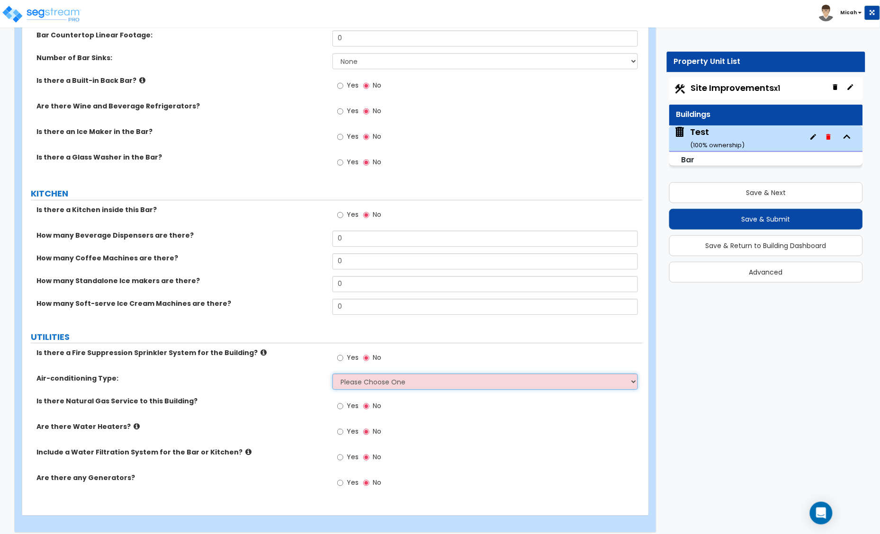
click at [436, 377] on select "Please Choose One Rooftop Unit Furnace-Condenser Forced Air Split Heating/Cooli…" at bounding box center [484, 382] width 305 height 16
select select "1"
click at [332, 374] on select "Please Choose One Rooftop Unit Furnace-Condenser Forced Air Split Heating/Cooli…" at bounding box center [484, 382] width 305 height 16
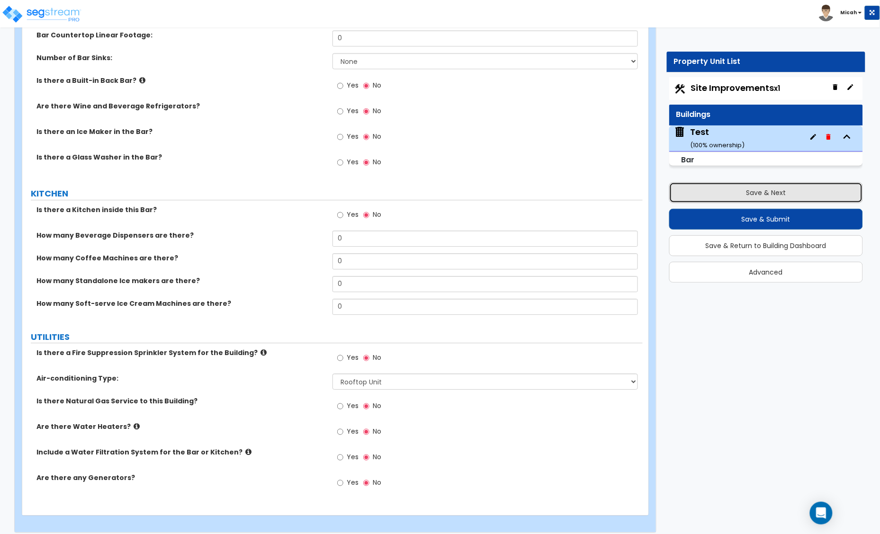
click at [734, 191] on button "Save & Next" at bounding box center [766, 192] width 194 height 21
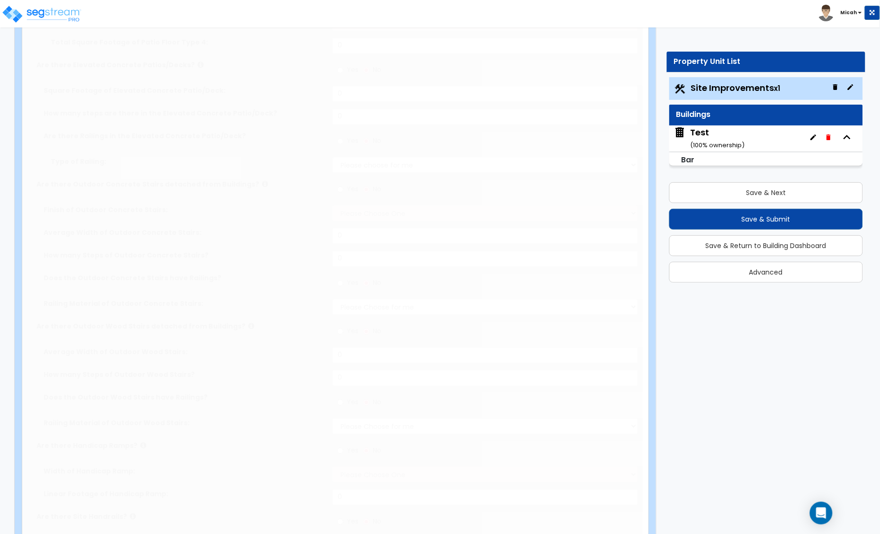
type input "1"
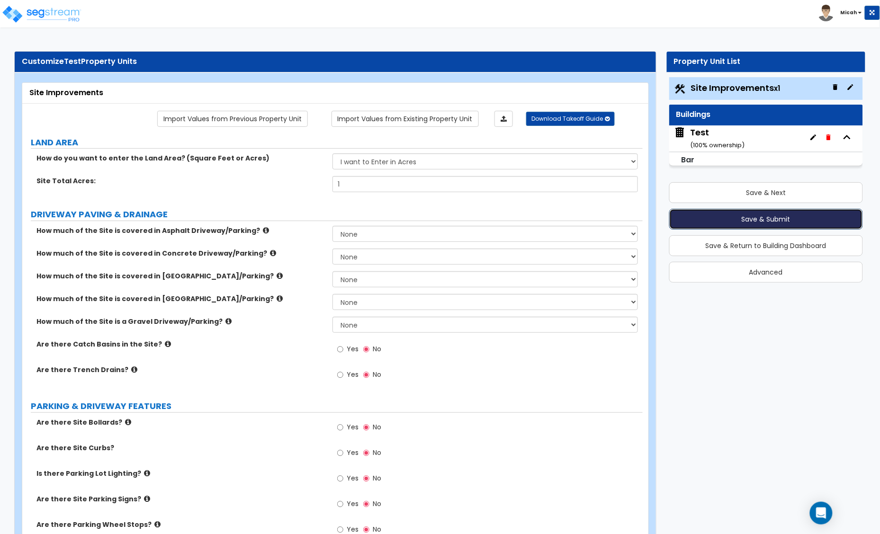
click at [720, 216] on button "Save & Submit" at bounding box center [766, 219] width 194 height 21
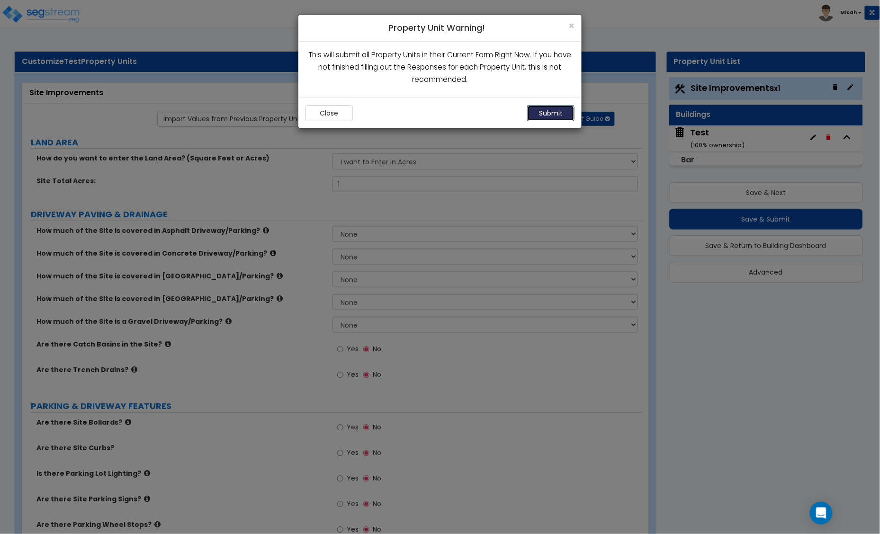
click at [540, 110] on button "Submit" at bounding box center [550, 113] width 47 height 16
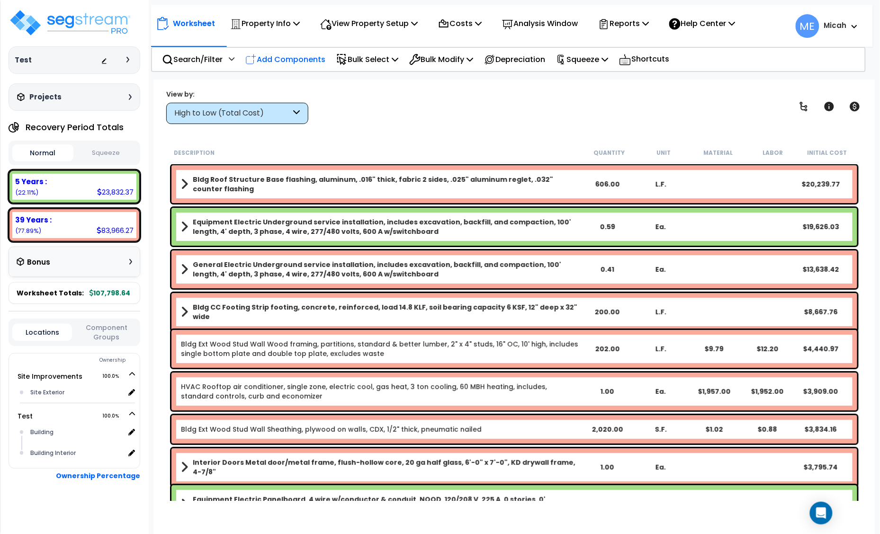
click at [299, 61] on p "Add Components" at bounding box center [285, 59] width 80 height 13
select select
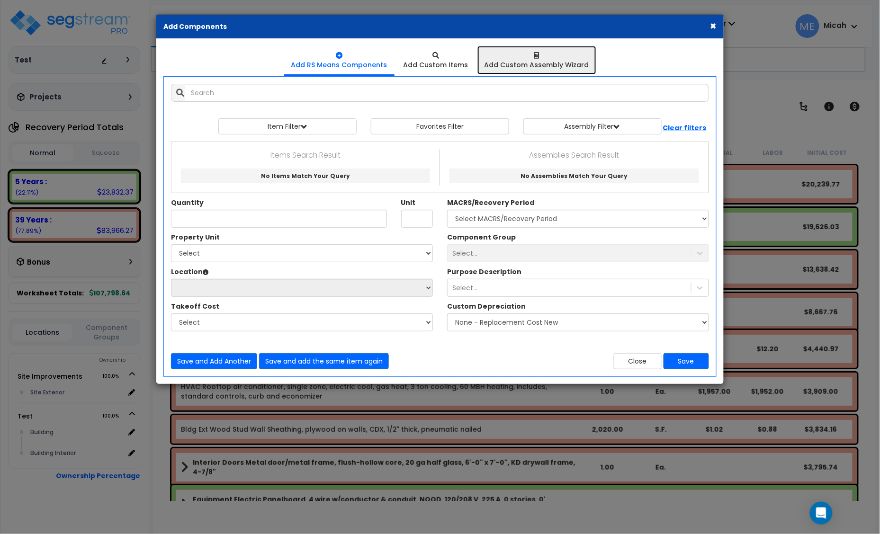
click at [548, 62] on div "Add Custom Assembly Wizard" at bounding box center [536, 64] width 105 height 9
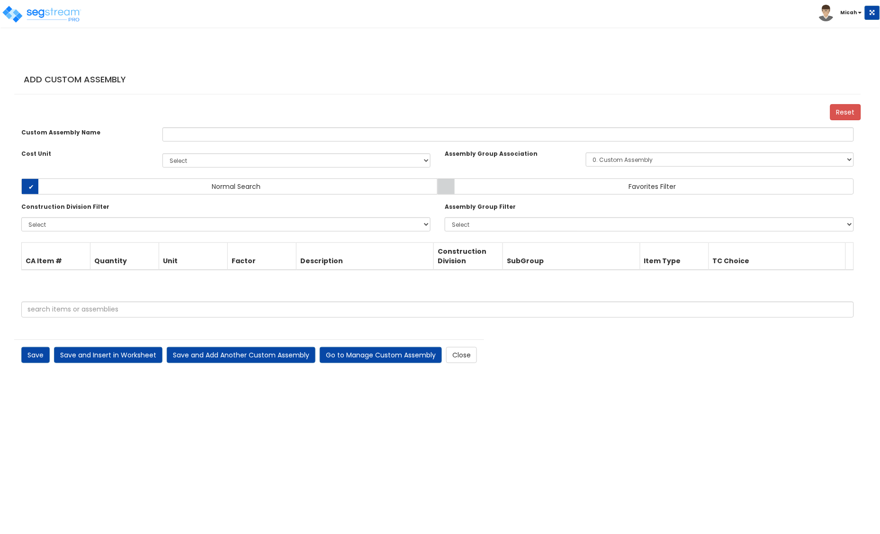
select select "1398"
select select "26000000"
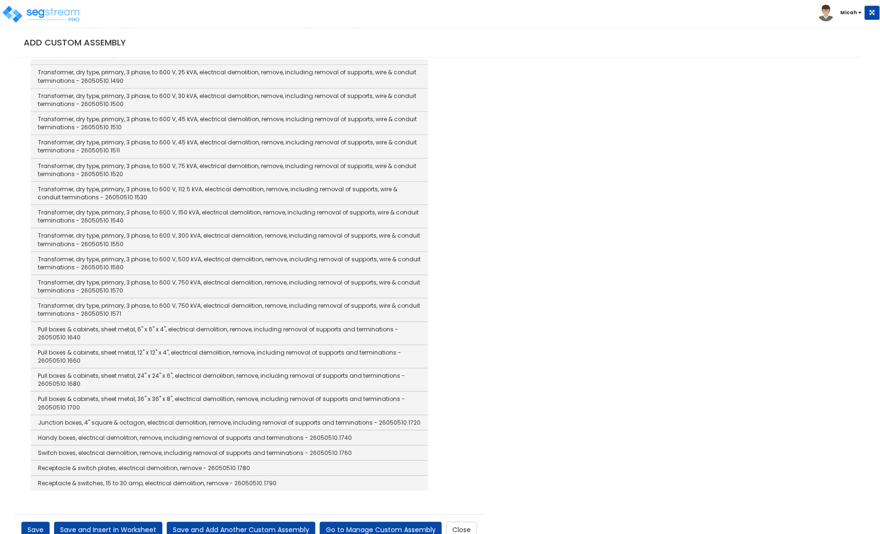
scroll to position [1902, 0]
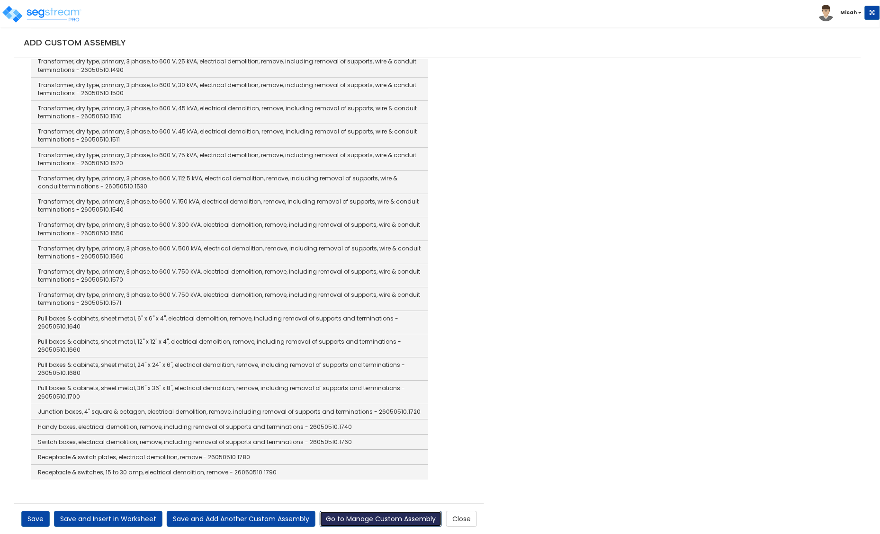
click at [364, 517] on link "Go to Manage Custom Assembly" at bounding box center [381, 519] width 122 height 16
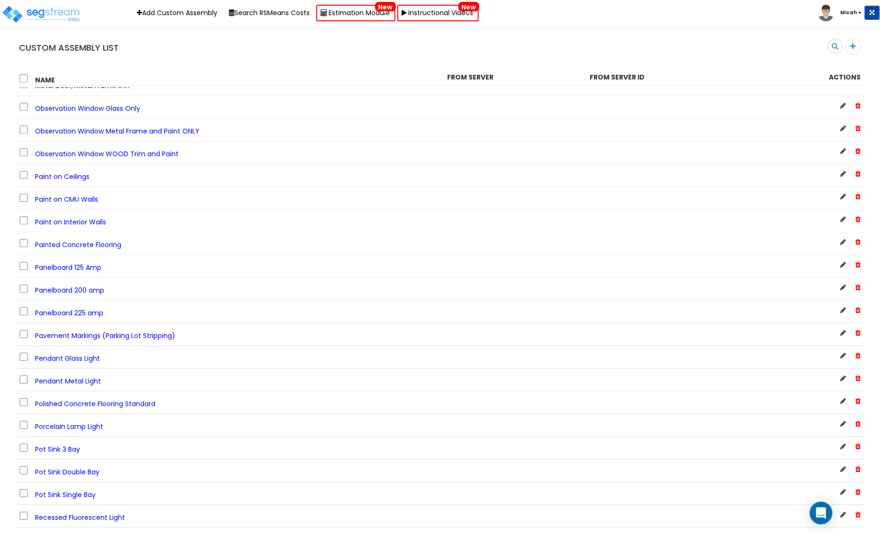
scroll to position [1953, 0]
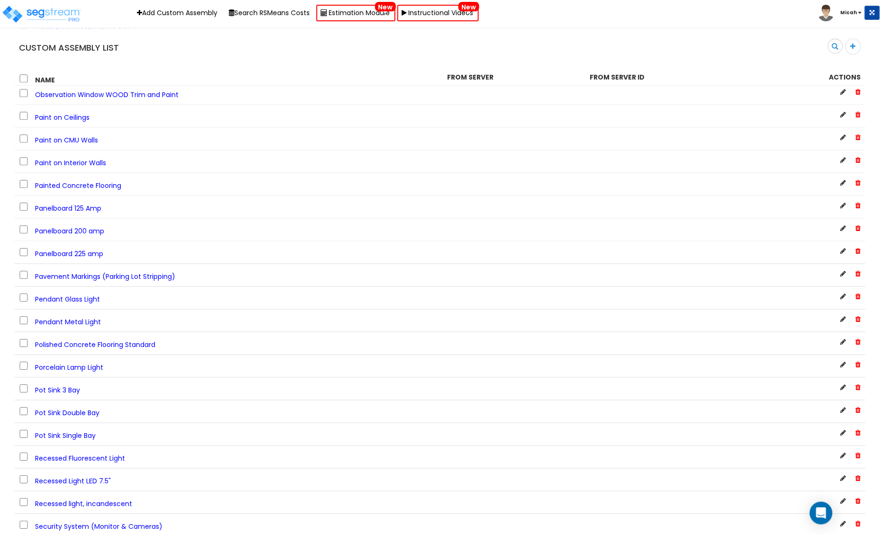
click at [138, 349] on span "Polished Concrete Flooring Standard" at bounding box center [95, 344] width 120 height 9
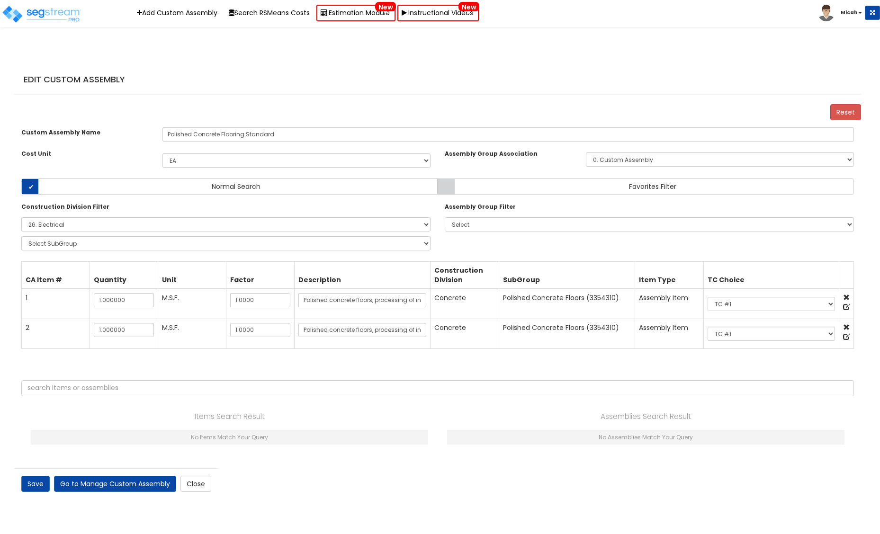
select select "1398"
select select "26000000"
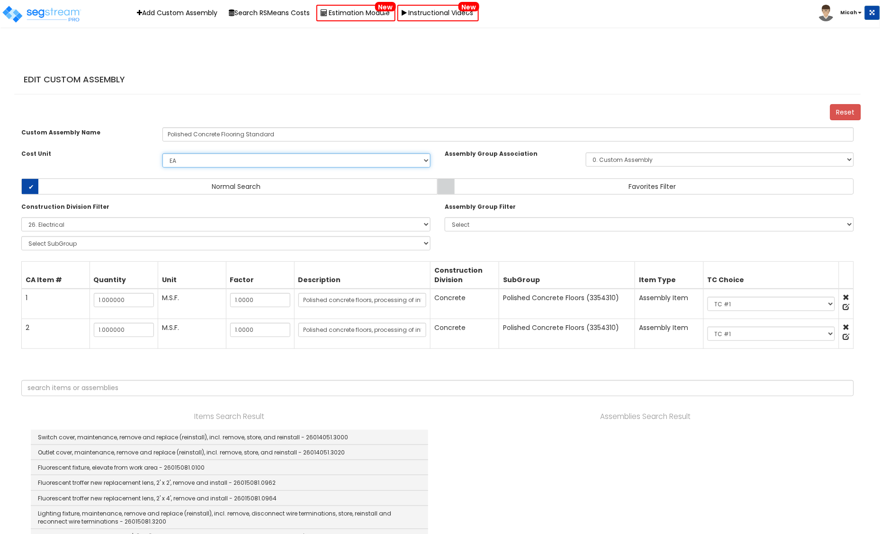
click at [209, 168] on select "Select EA TOT SF LF SY LS CAR EA. EA TOT SF Ea LF SY Add Additional Cost Unit" at bounding box center [296, 160] width 268 height 14
click at [198, 168] on select "Select EA TOT SF LF SY LS CAR EA. EA TOT SF Ea LF SY Add Additional Cost Unit" at bounding box center [296, 160] width 268 height 14
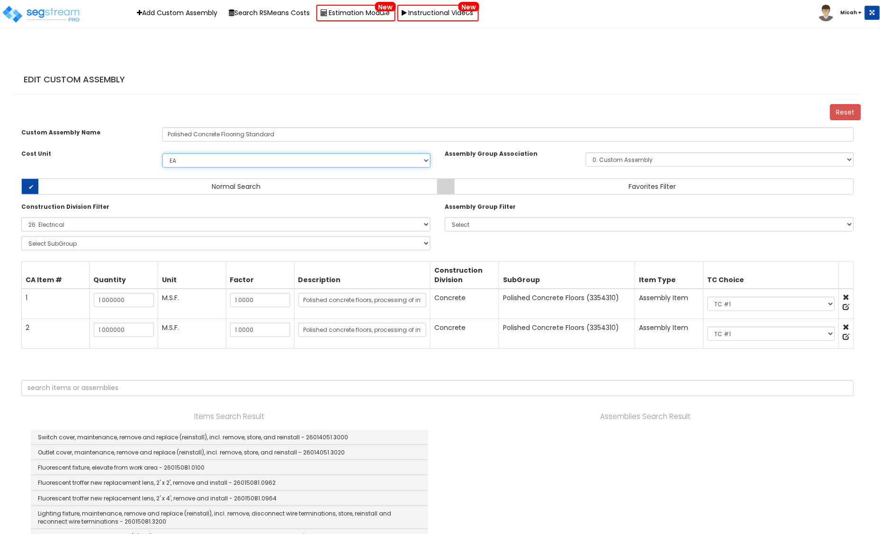
select select
click at [162, 162] on select "Select EA TOT SF LF SY LS CAR EA. EA TOT SF Ea LF SY Add Additional Cost Unit" at bounding box center [296, 160] width 268 height 14
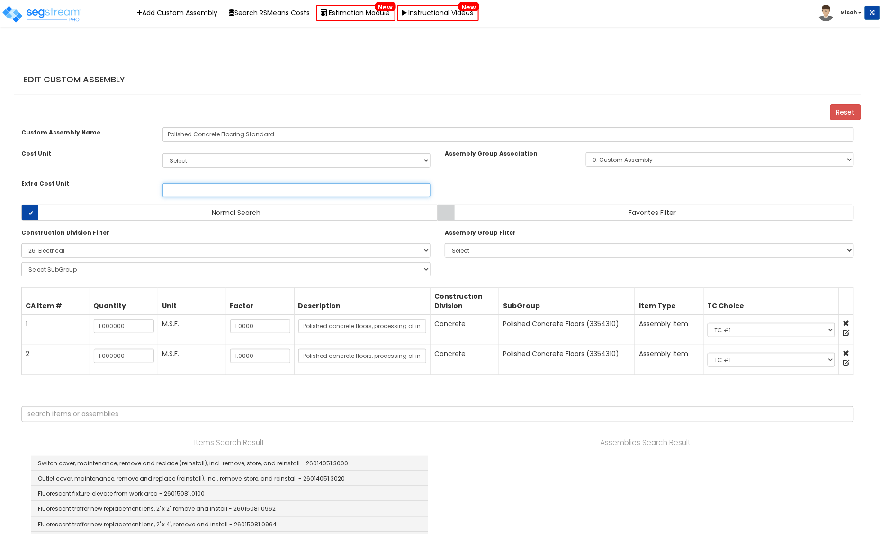
click at [202, 197] on input "Extra Cost Unit" at bounding box center [296, 190] width 268 height 14
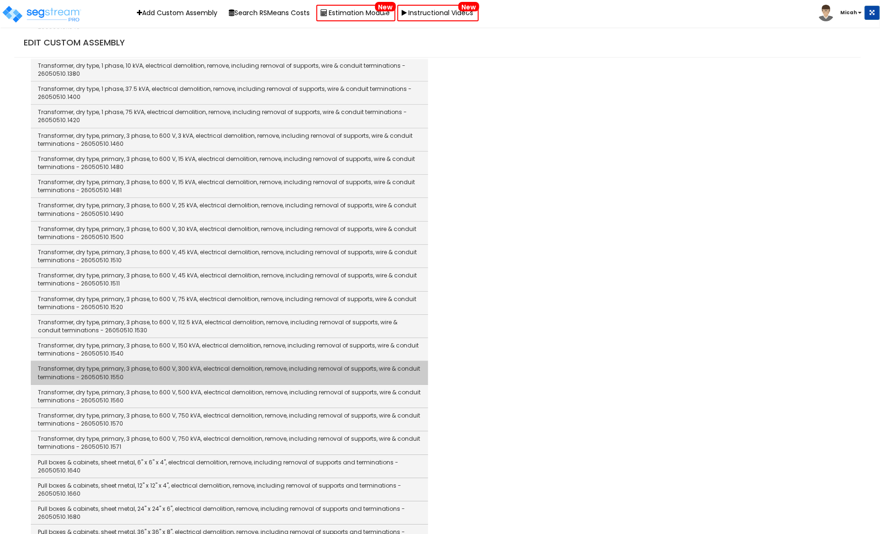
scroll to position [1988, 0]
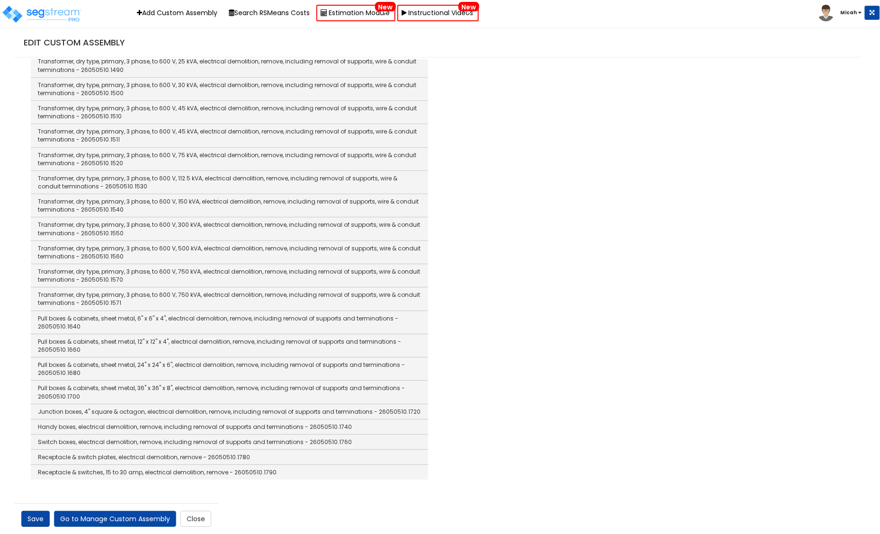
type input "M.S.F"
click at [33, 515] on link "Save" at bounding box center [35, 519] width 28 height 16
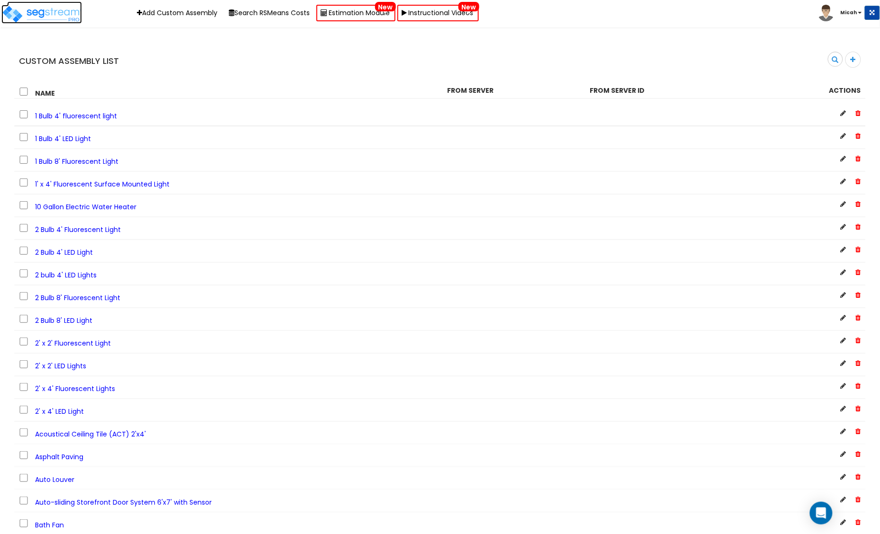
click at [49, 9] on img at bounding box center [41, 14] width 81 height 19
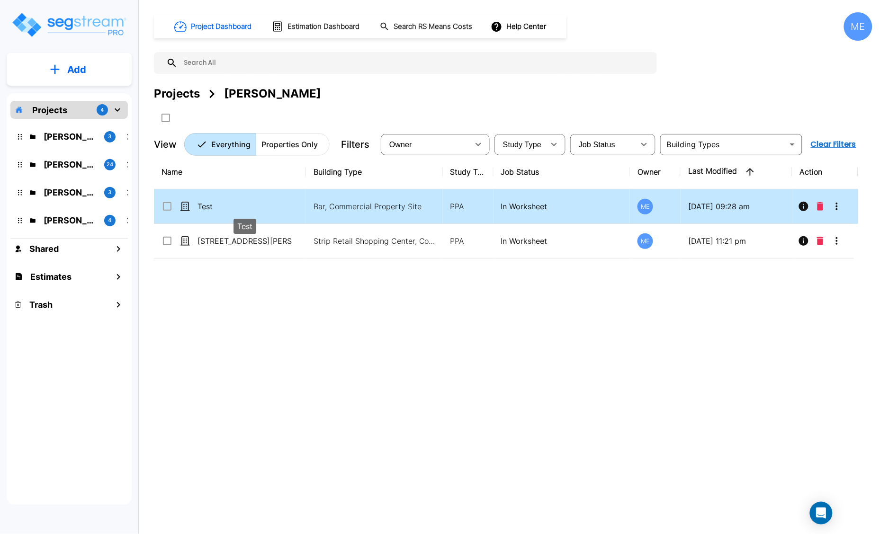
click at [207, 206] on p "Test" at bounding box center [244, 206] width 95 height 11
checkbox input "true"
click at [207, 206] on p "Test" at bounding box center [244, 206] width 95 height 11
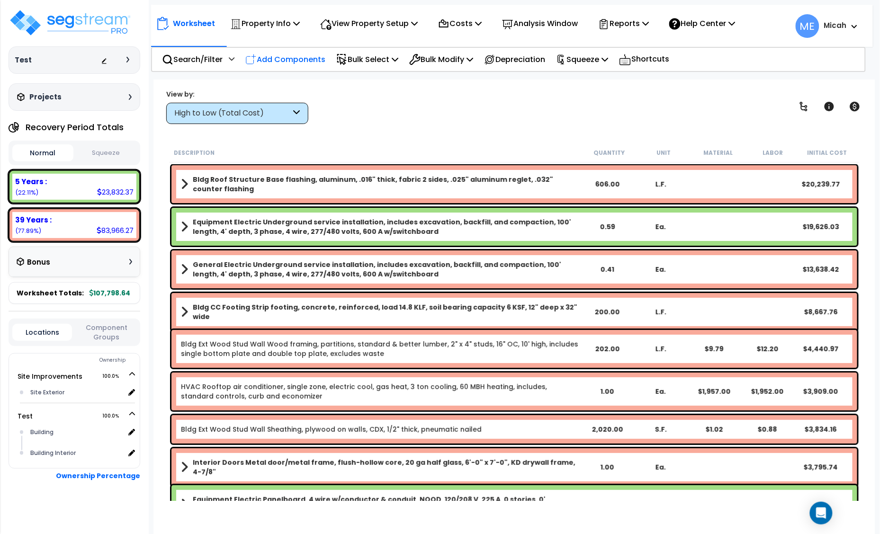
click at [287, 64] on p "Add Components" at bounding box center [285, 59] width 80 height 13
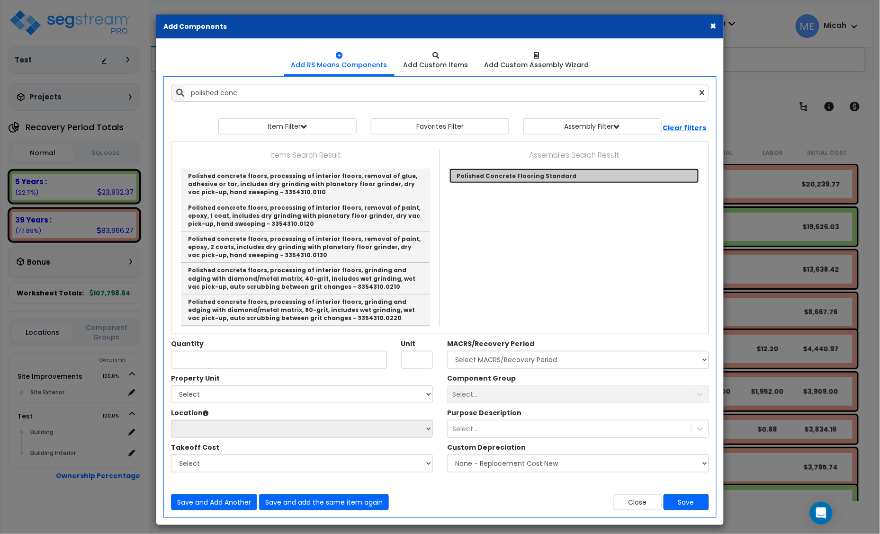
click at [527, 175] on link "Polished Concrete Flooring Standard" at bounding box center [574, 176] width 250 height 15
type input "Polished Concrete Flooring Standard"
checkbox input "true"
type input "M.S.F"
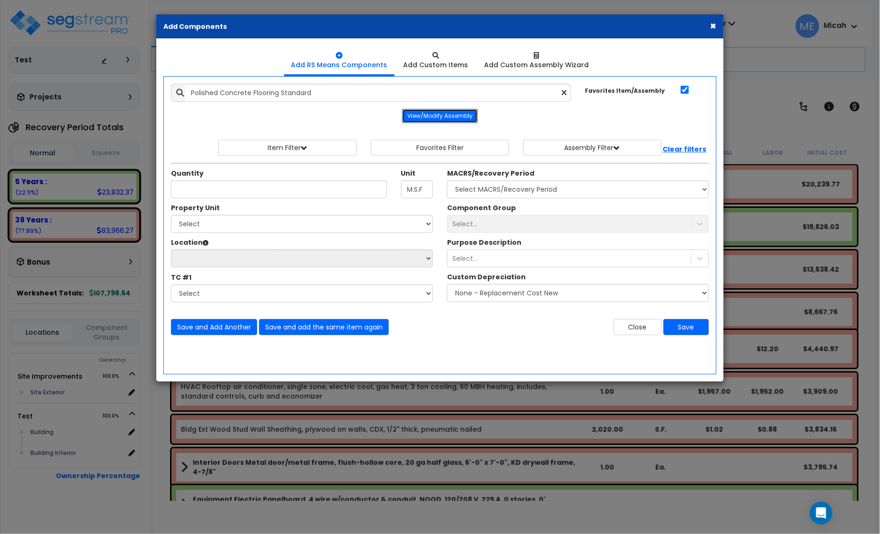
click at [453, 120] on button "View/Modify Assembly" at bounding box center [440, 116] width 76 height 14
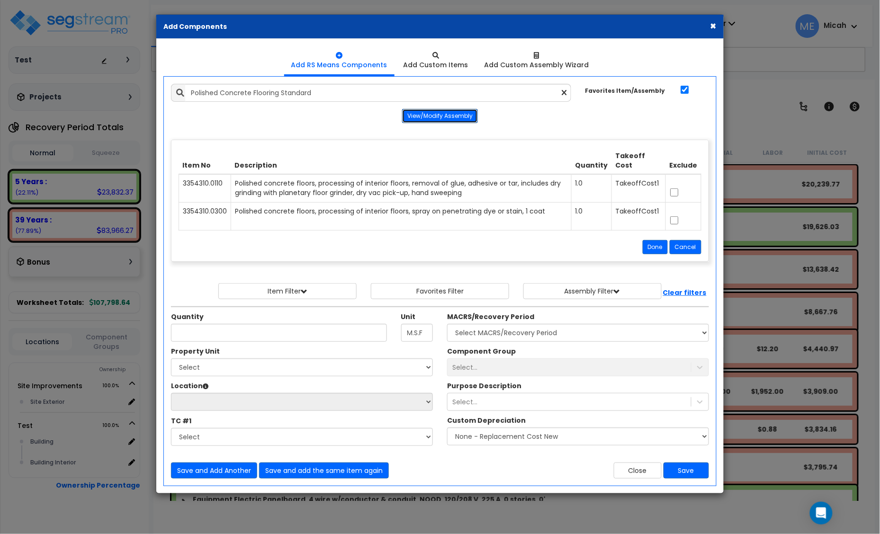
click at [411, 114] on button "View/Modify Assembly" at bounding box center [440, 116] width 76 height 14
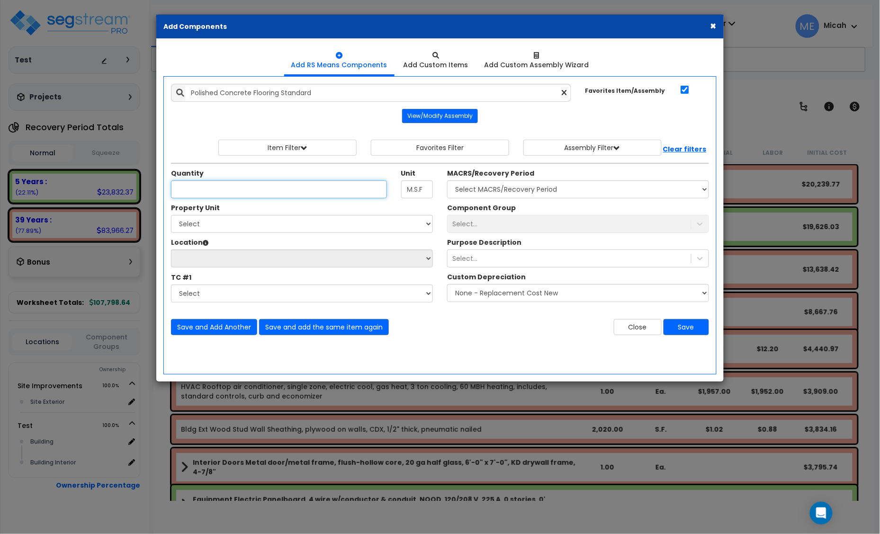
click at [229, 191] on input "Quantity" at bounding box center [279, 189] width 216 height 18
type input "1"
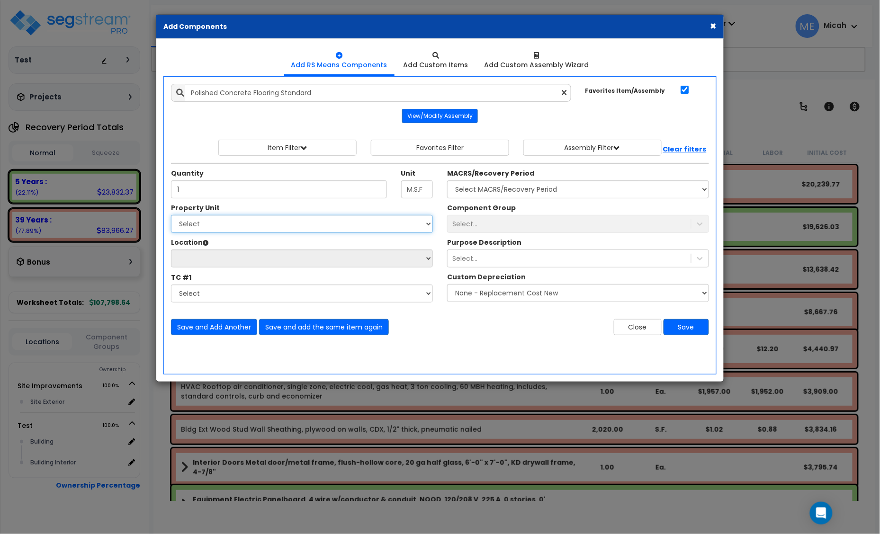
click at [301, 228] on select "Select Site Improvements Test" at bounding box center [302, 224] width 262 height 18
select select "168850"
click at [171, 215] on select "Select Site Improvements Test" at bounding box center [302, 224] width 262 height 18
select select
click at [278, 223] on select "Select Site Improvements Test" at bounding box center [302, 224] width 262 height 18
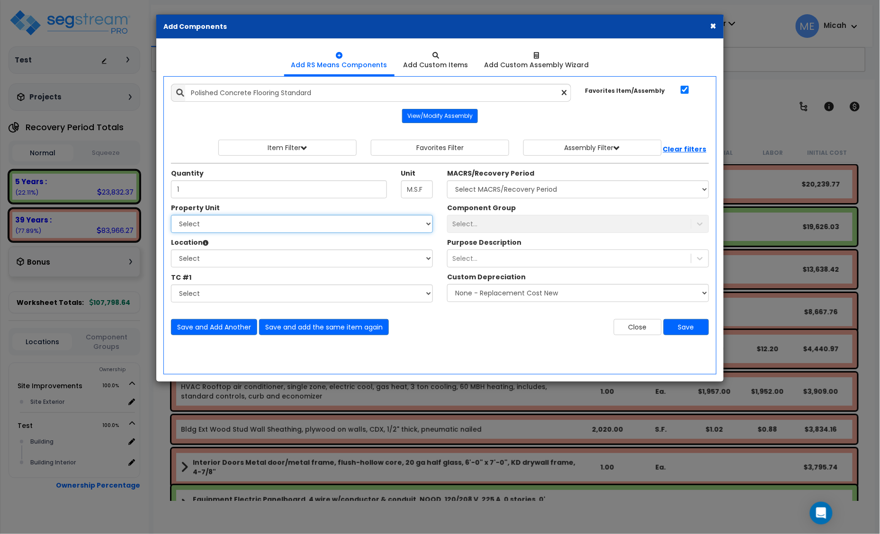
click at [171, 215] on select "Select Site Improvements Test" at bounding box center [302, 224] width 262 height 18
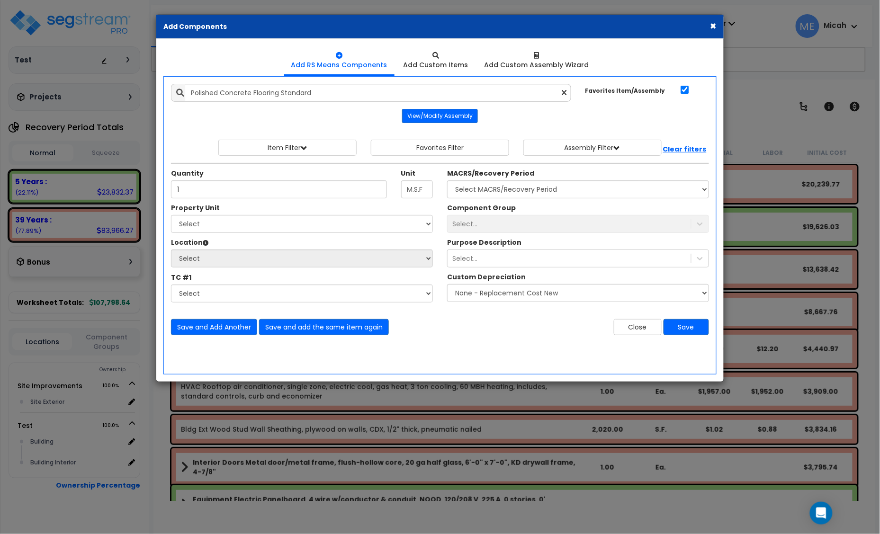
click at [261, 233] on div "Property Unit Select Site Improvements Test Select Site Exterior 0" at bounding box center [302, 255] width 276 height 104
click at [223, 228] on select "Select Site Improvements Test" at bounding box center [302, 224] width 262 height 18
click at [171, 215] on select "Select Site Improvements Test" at bounding box center [302, 224] width 262 height 18
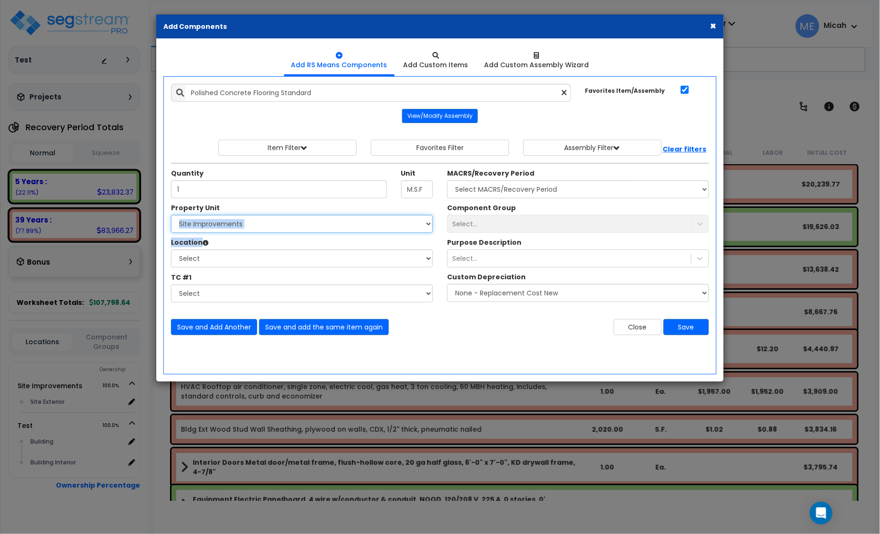
click at [235, 227] on select "Select Site Improvements Test" at bounding box center [302, 224] width 262 height 18
click at [171, 215] on select "Select Site Improvements Test" at bounding box center [302, 224] width 262 height 18
click at [235, 226] on select "Select Site Improvements Test" at bounding box center [302, 224] width 262 height 18
select select "168849"
click at [171, 215] on select "Select Site Improvements Test" at bounding box center [302, 224] width 262 height 18
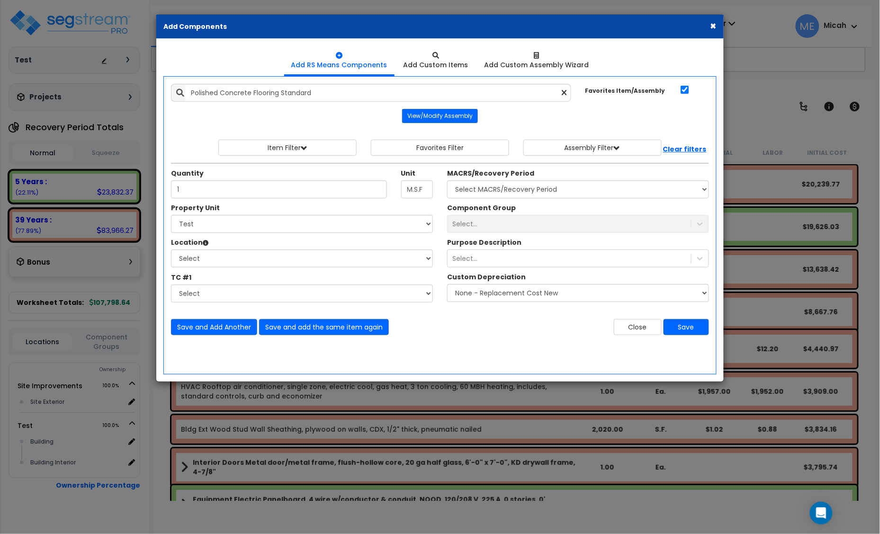
click at [232, 269] on div "Property Unit Select Site Improvements Test Select Building 0" at bounding box center [302, 255] width 276 height 104
click at [234, 260] on select "Select Building Building Interior Add Additional Location" at bounding box center [302, 259] width 262 height 18
click at [171, 250] on select "Select Building Building Interior Add Additional Location" at bounding box center [302, 259] width 262 height 18
click at [238, 265] on select "Select Building Building Interior Add Additional Location" at bounding box center [302, 259] width 262 height 18
select select "461"
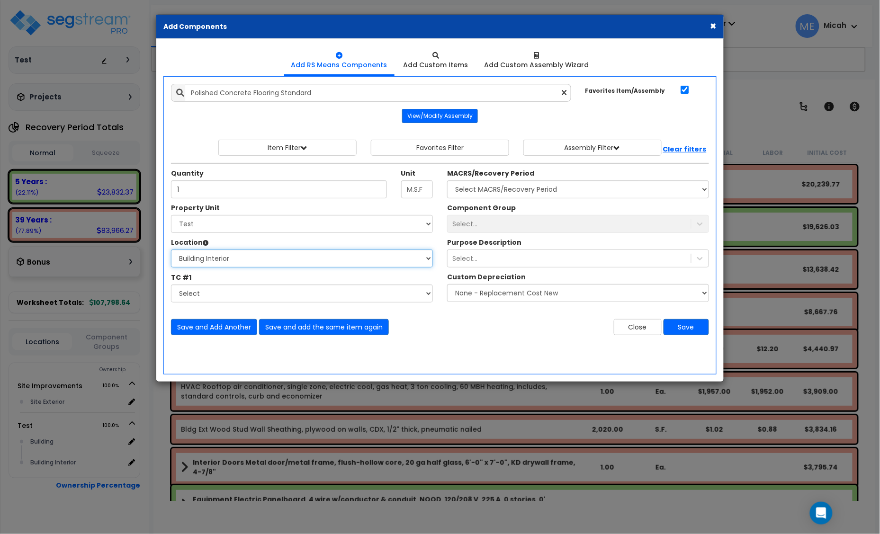
click at [171, 250] on select "Select Building Building Interior Add Additional Location" at bounding box center [302, 259] width 262 height 18
drag, startPoint x: 518, startPoint y: 188, endPoint x: 518, endPoint y: 194, distance: 5.7
click at [518, 188] on select "Select MACRS/Recovery Period 5 Years - 57.0 - Distributive Trades & Services 5 …" at bounding box center [578, 189] width 262 height 18
select select "3669"
click at [447, 181] on select "Select MACRS/Recovery Period 5 Years - 57.0 - Distributive Trades & Services 5 …" at bounding box center [578, 189] width 262 height 18
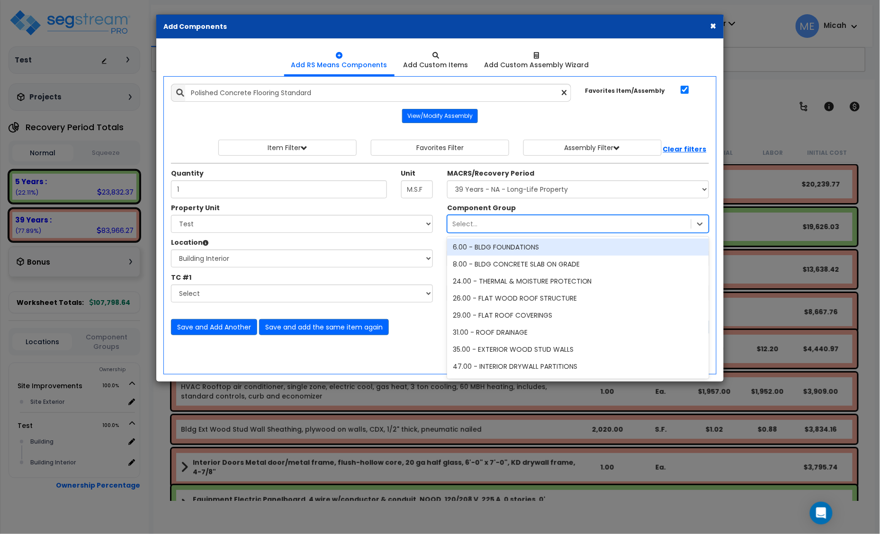
click at [484, 226] on div "Select..." at bounding box center [569, 223] width 243 height 15
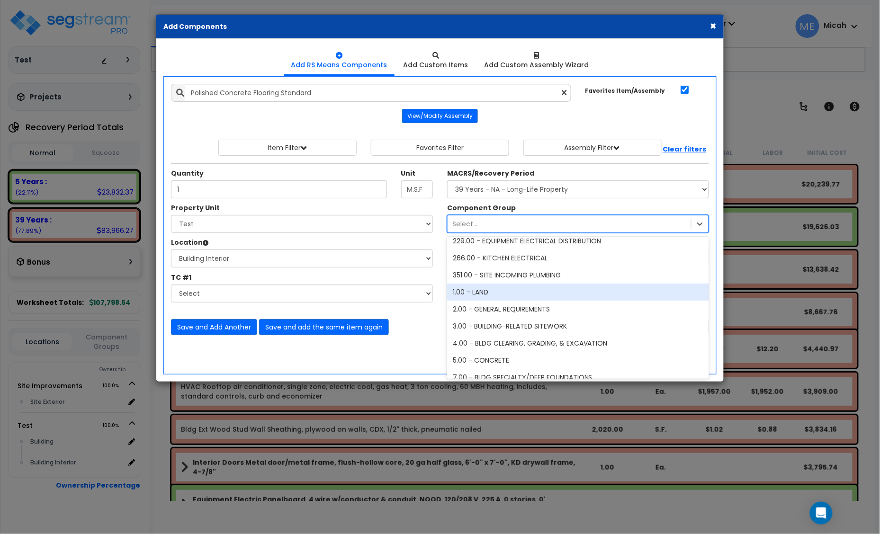
scroll to position [355, 0]
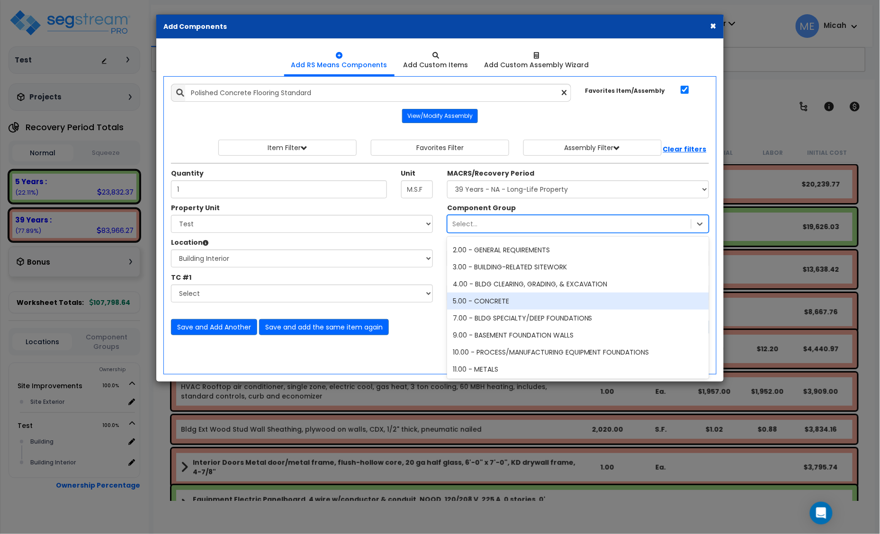
click at [564, 304] on div "5.00 - CONCRETE" at bounding box center [578, 301] width 262 height 17
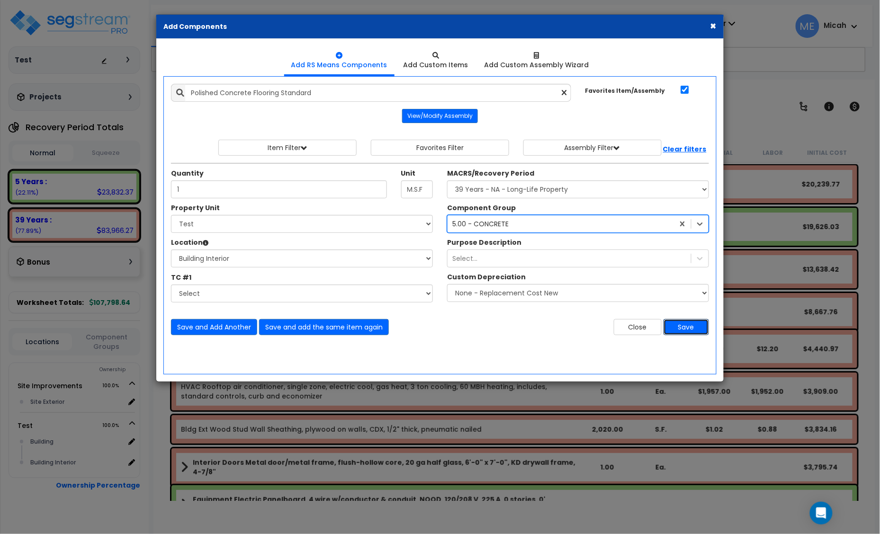
click at [688, 330] on button "Save" at bounding box center [685, 327] width 45 height 16
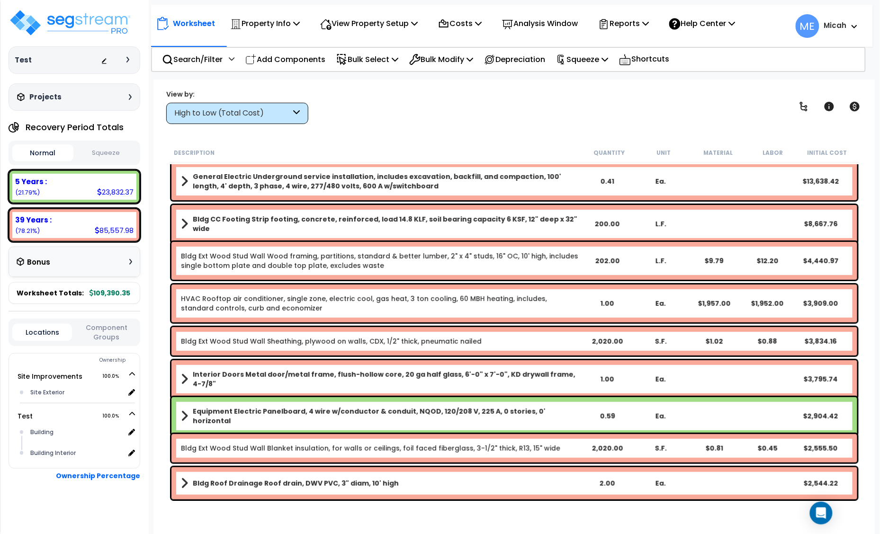
scroll to position [0, 0]
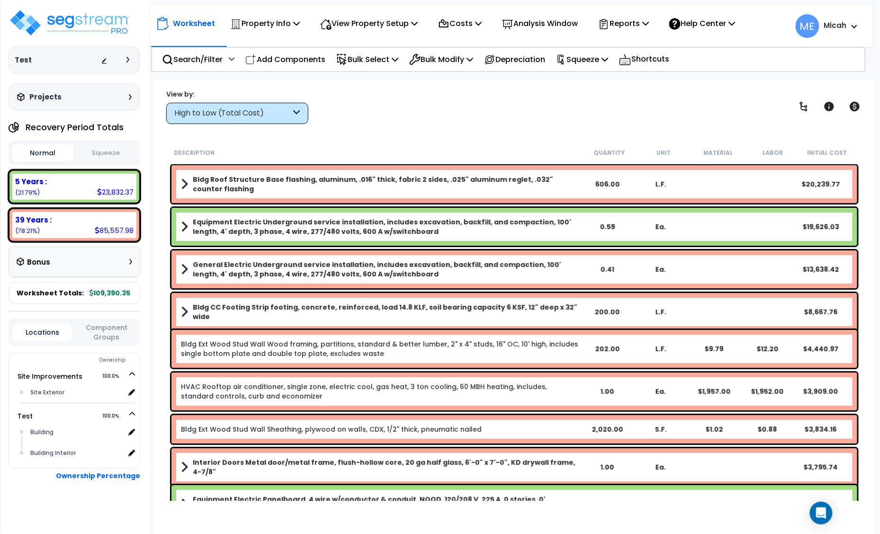
click at [298, 115] on icon at bounding box center [297, 113] width 7 height 11
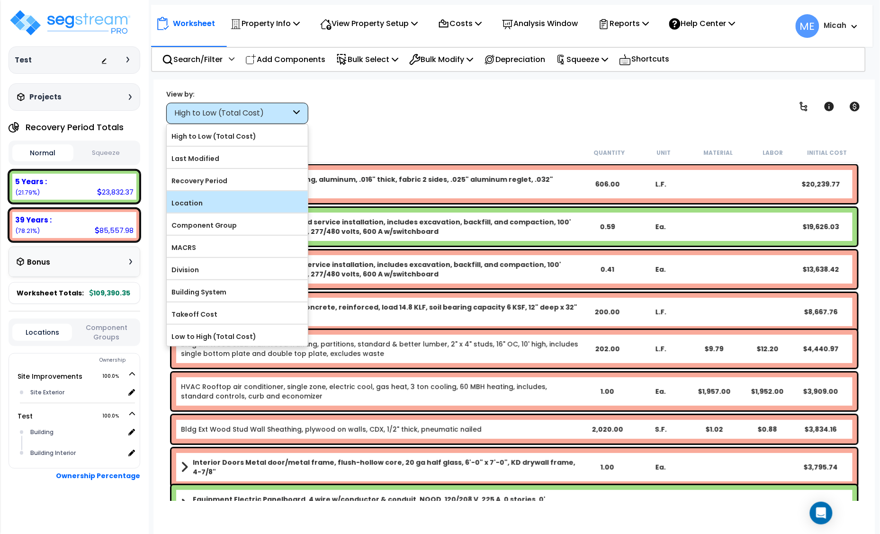
click at [263, 201] on label "Location" at bounding box center [237, 203] width 141 height 14
click at [0, 0] on input "Location" at bounding box center [0, 0] width 0 height 0
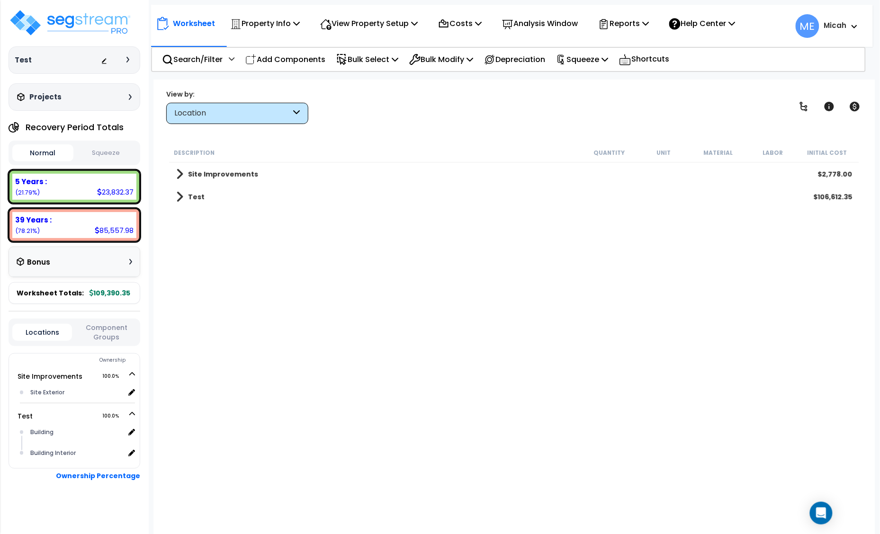
click at [180, 201] on span at bounding box center [179, 196] width 7 height 13
click at [191, 240] on span at bounding box center [189, 242] width 7 height 13
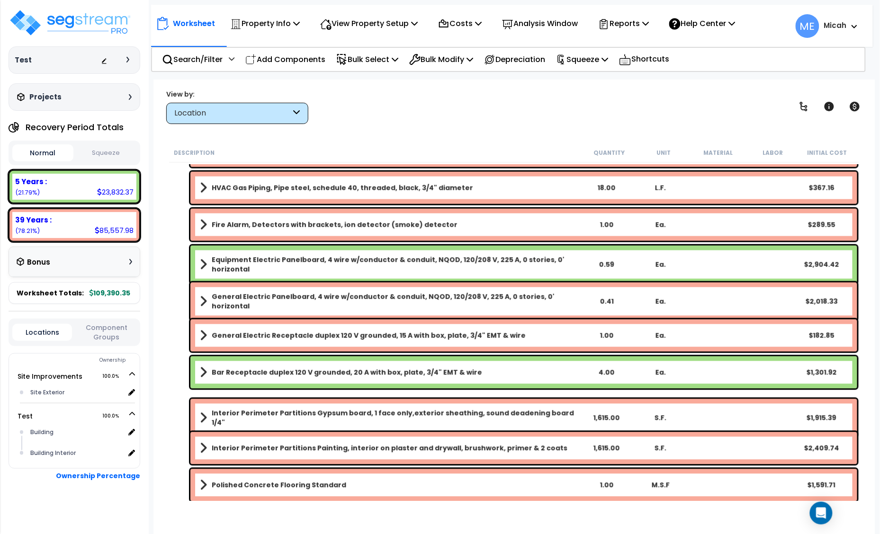
scroll to position [41, 0]
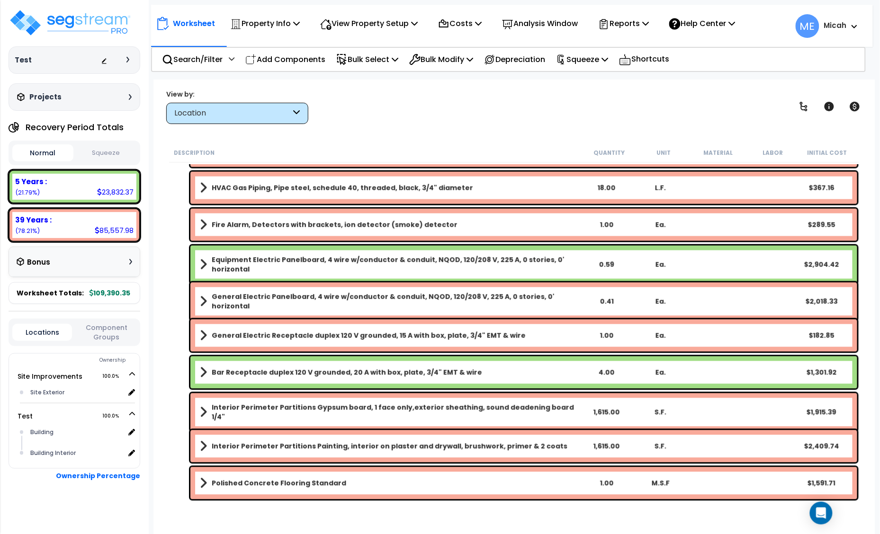
click at [201, 482] on span at bounding box center [203, 483] width 7 height 13
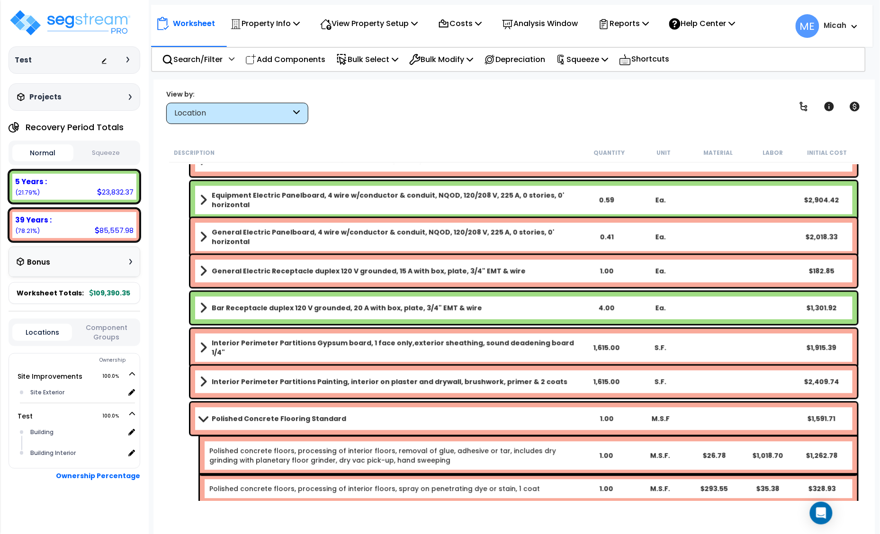
scroll to position [609, 0]
